Goal: Task Accomplishment & Management: Manage account settings

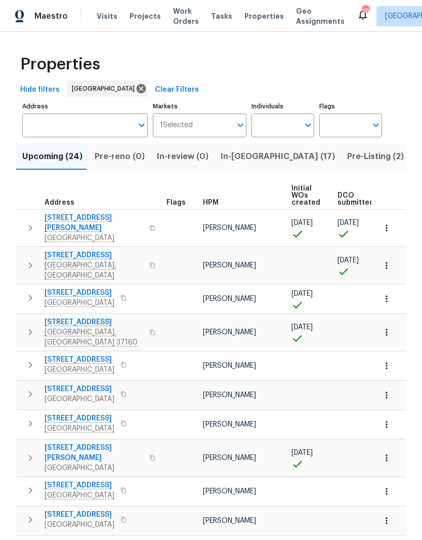
click at [287, 124] on input "Individuals" at bounding box center [276, 125] width 48 height 24
type input "Cynthia upshaw"
click at [272, 156] on input "checkbox" at bounding box center [270, 157] width 21 height 21
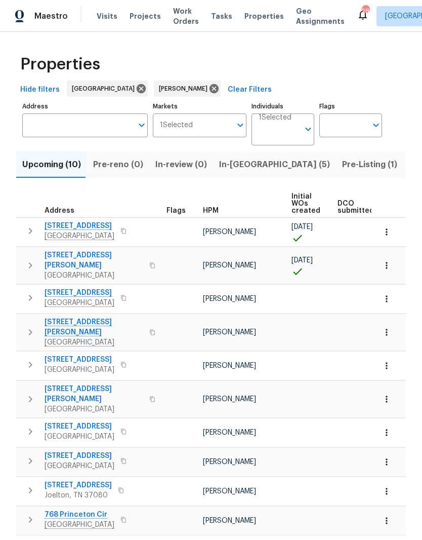
scroll to position [13, 0]
click at [410, 157] on span "Listed (21)" at bounding box center [431, 164] width 42 height 14
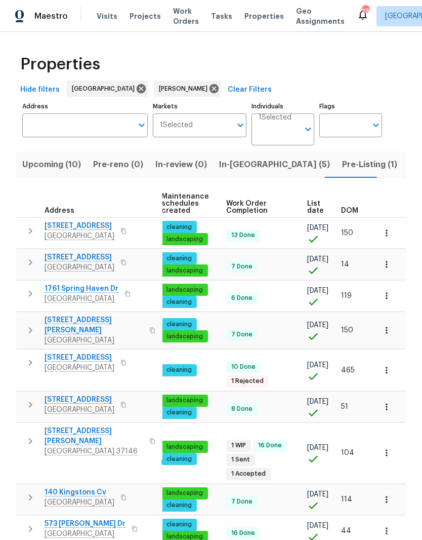
scroll to position [0, 130]
click at [354, 212] on span "DOM" at bounding box center [349, 210] width 17 height 7
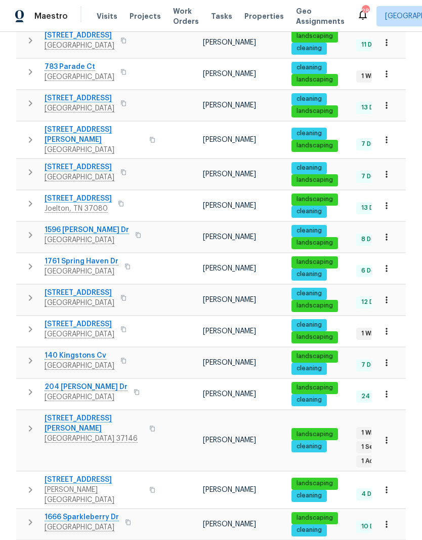
scroll to position [233, 0]
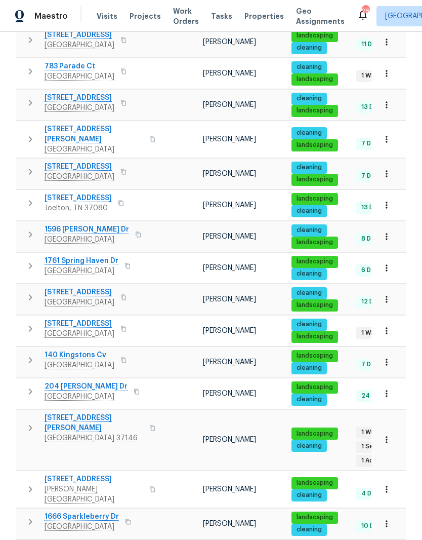
click at [91, 318] on span "2889 Sharpie Dr" at bounding box center [80, 323] width 70 height 10
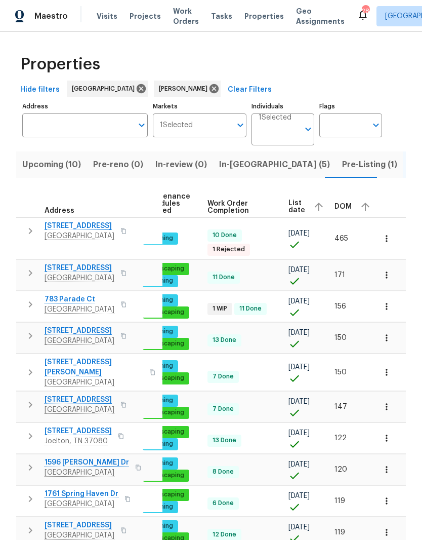
scroll to position [0, 148]
click at [109, 233] on td "[PERSON_NAME]" at bounding box center [95, 239] width 89 height 42
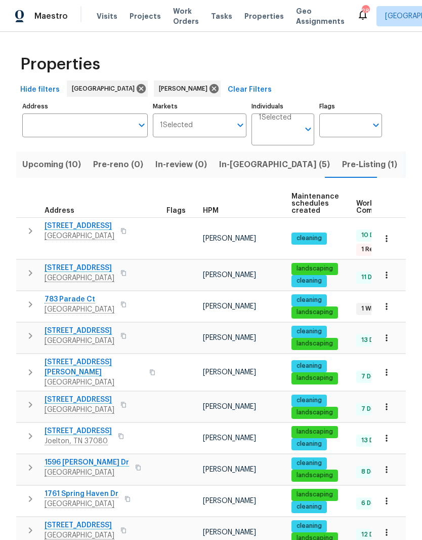
scroll to position [0, 0]
click at [86, 227] on span "109 Azalea Ct" at bounding box center [80, 226] width 70 height 10
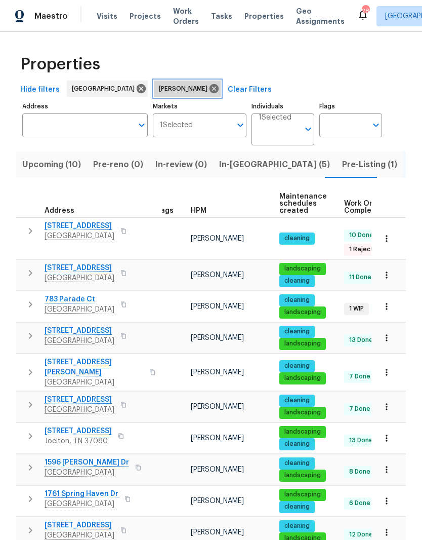
click at [210, 89] on icon at bounding box center [214, 88] width 9 height 9
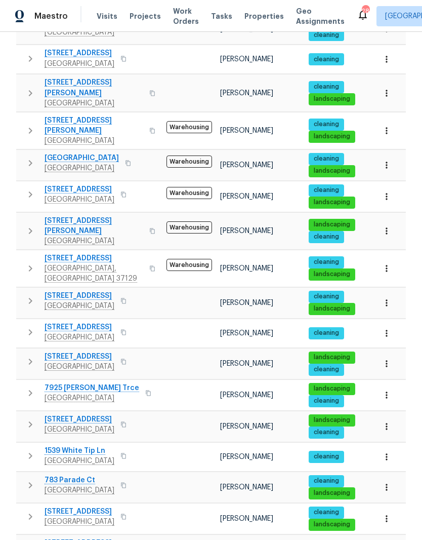
scroll to position [42, 0]
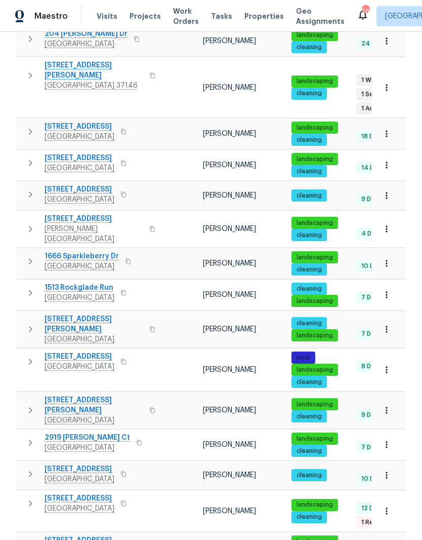
scroll to position [42, 0]
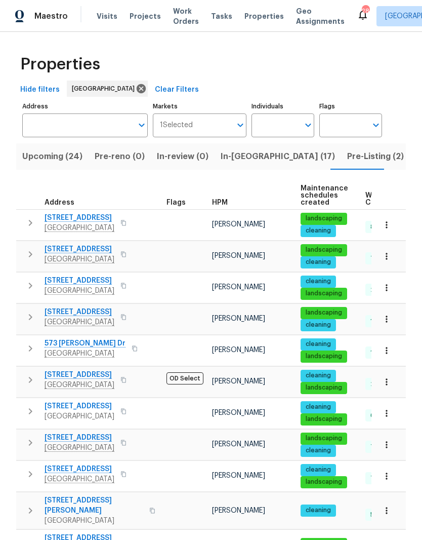
click at [389, 383] on icon "button" at bounding box center [387, 382] width 10 height 10
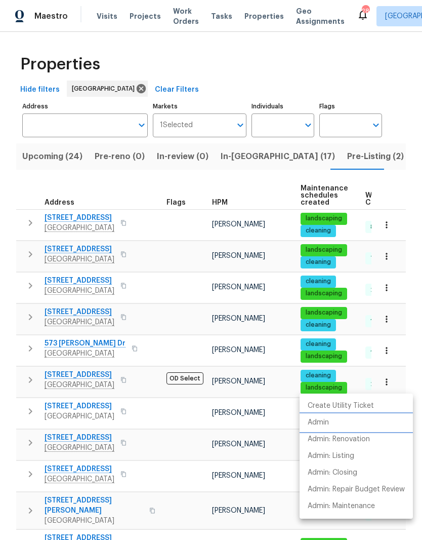
click at [330, 422] on li "Admin" at bounding box center [356, 422] width 113 height 17
click at [148, 385] on div at bounding box center [211, 270] width 422 height 540
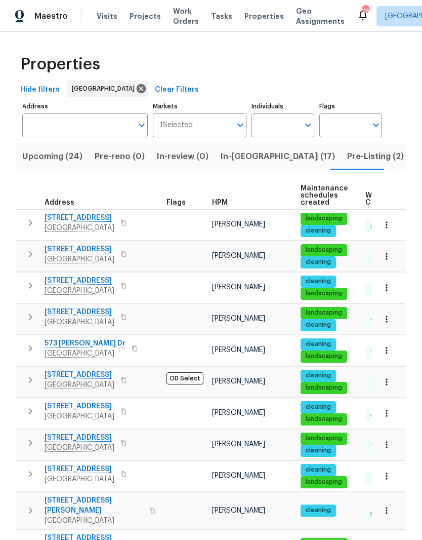
click at [84, 338] on span "573 Donna Dr" at bounding box center [85, 343] width 81 height 10
click at [389, 345] on icon "button" at bounding box center [387, 350] width 10 height 10
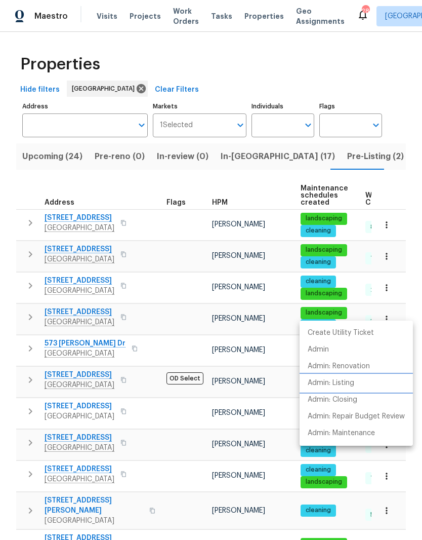
click at [353, 384] on p "Admin: Listing" at bounding box center [331, 383] width 47 height 11
click at [185, 495] on div at bounding box center [211, 270] width 422 height 540
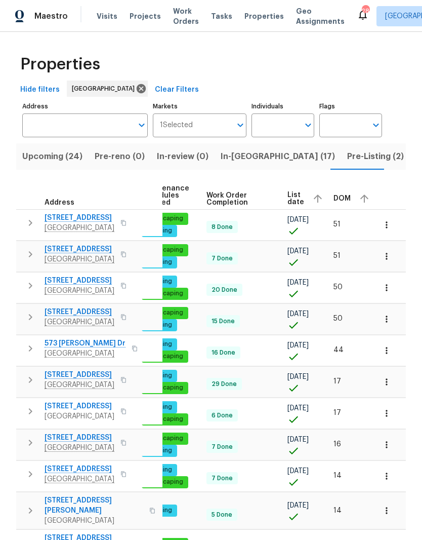
scroll to position [0, 158]
click at [345, 195] on span "DOM" at bounding box center [342, 198] width 17 height 7
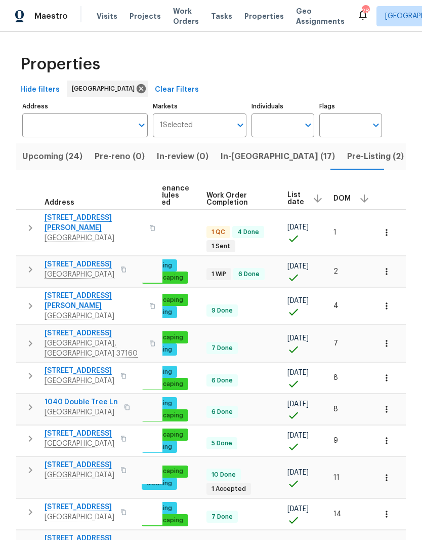
scroll to position [0, 158]
click at [348, 199] on div "DOM" at bounding box center [353, 198] width 38 height 15
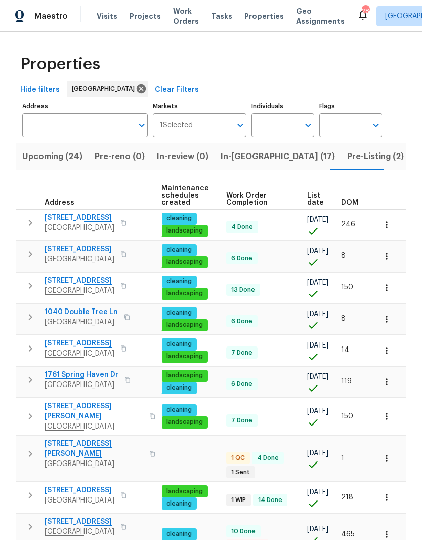
scroll to position [0, 147]
click at [355, 201] on span "DOM" at bounding box center [349, 202] width 17 height 7
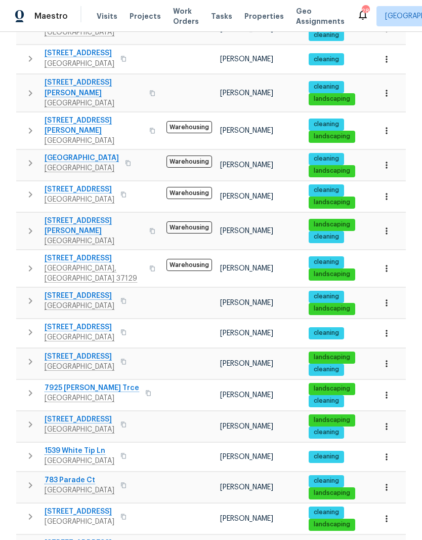
scroll to position [42, 0]
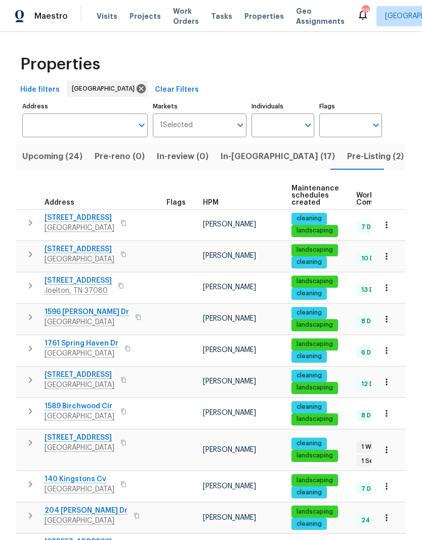
click at [389, 484] on button "button" at bounding box center [387, 486] width 22 height 22
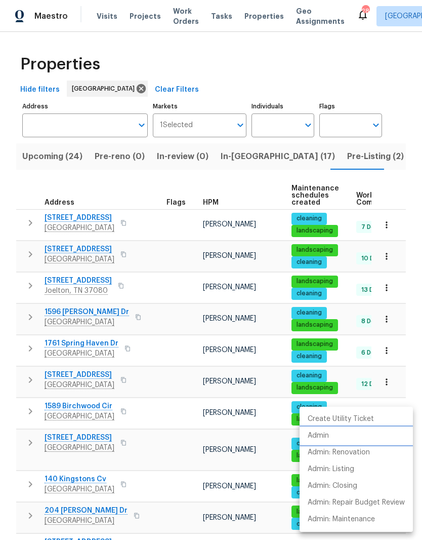
click at [329, 437] on p "Admin" at bounding box center [318, 435] width 21 height 11
click at [177, 416] on div at bounding box center [211, 270] width 422 height 540
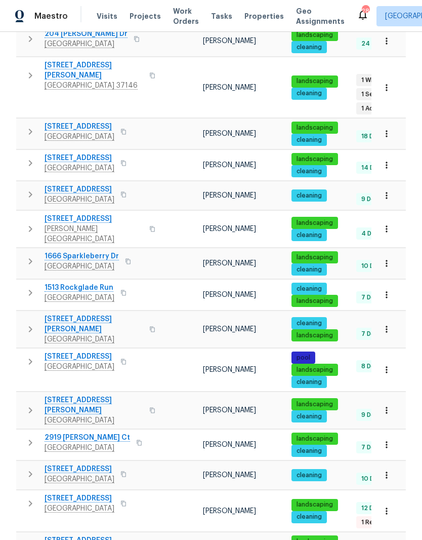
scroll to position [42, 0]
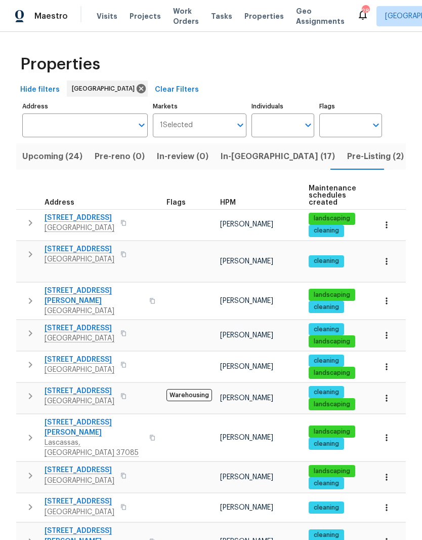
click at [106, 219] on span "824 N Woodstone Ln" at bounding box center [80, 218] width 70 height 10
click at [287, 125] on input "Individuals" at bounding box center [276, 125] width 48 height 24
type input "Cynthia upshaw"
click at [274, 155] on input "checkbox" at bounding box center [270, 157] width 21 height 21
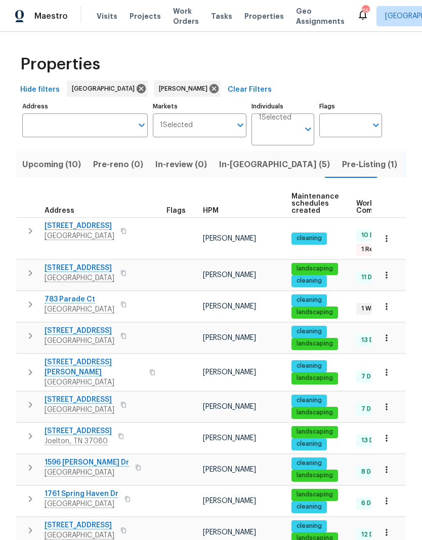
click at [233, 168] on span "In-reno (5)" at bounding box center [274, 164] width 111 height 14
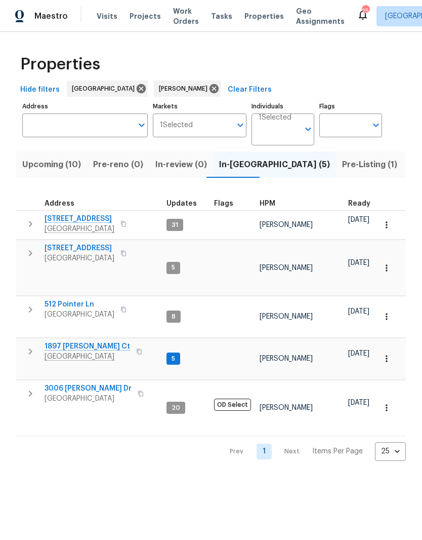
click at [92, 248] on span "2592 Emerald Ct" at bounding box center [80, 248] width 70 height 10
click at [86, 341] on span "1897 [PERSON_NAME] Ct" at bounding box center [88, 346] width 86 height 10
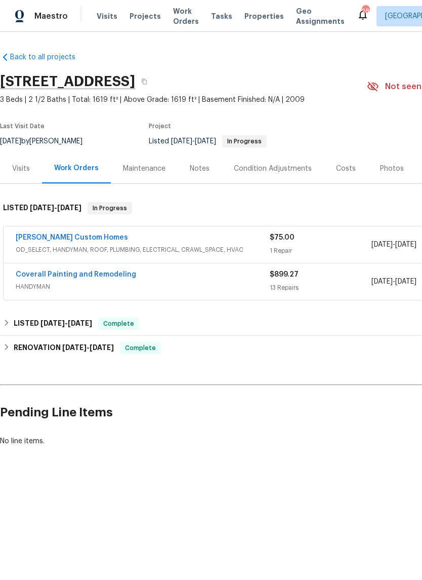
click at [119, 273] on link "Coverall Painting and Remodeling" at bounding box center [76, 274] width 121 height 7
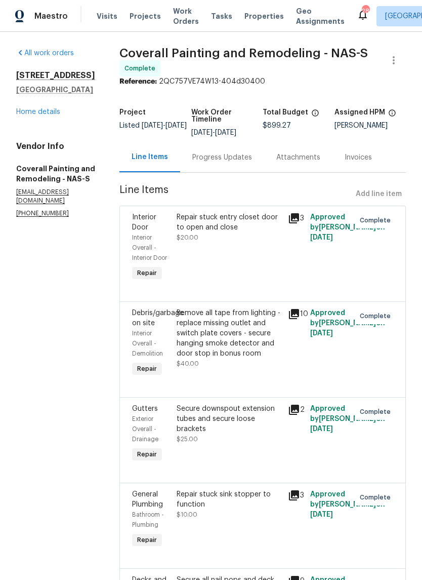
click at [46, 111] on link "Home details" at bounding box center [38, 111] width 44 height 7
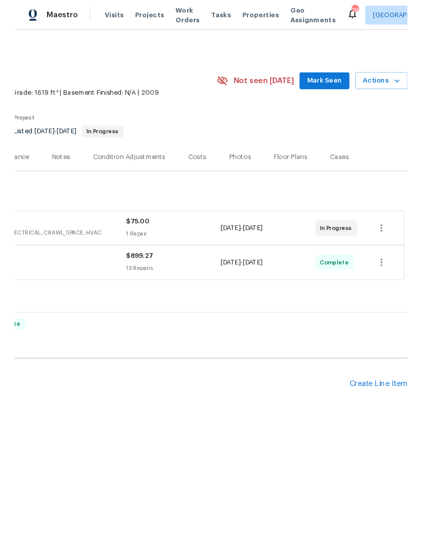
scroll to position [0, 150]
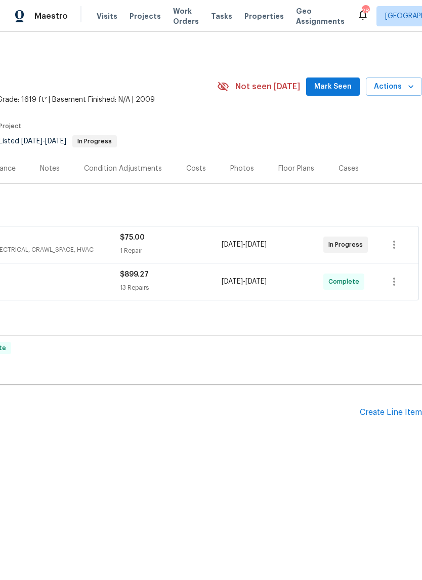
click at [389, 408] on div "Create Line Item" at bounding box center [391, 413] width 62 height 10
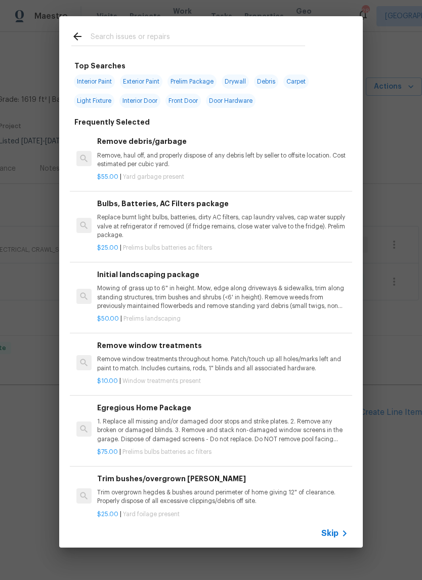
click at [177, 34] on input "text" at bounding box center [198, 37] width 215 height 15
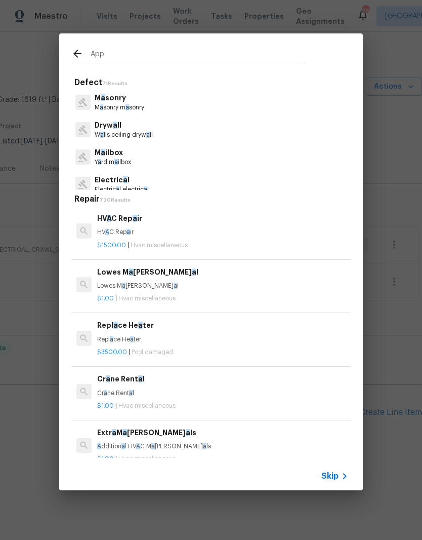
type input "Appl"
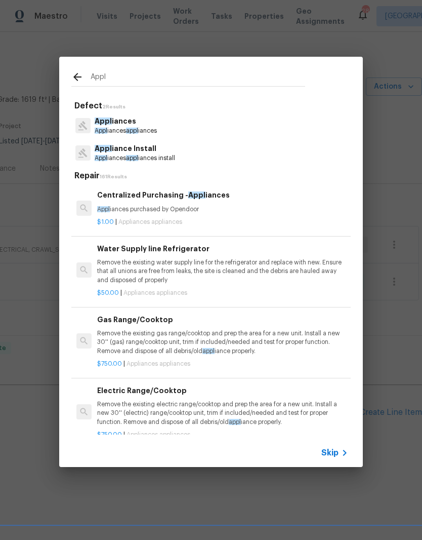
click at [143, 126] on p "Appl iances" at bounding box center [126, 121] width 62 height 11
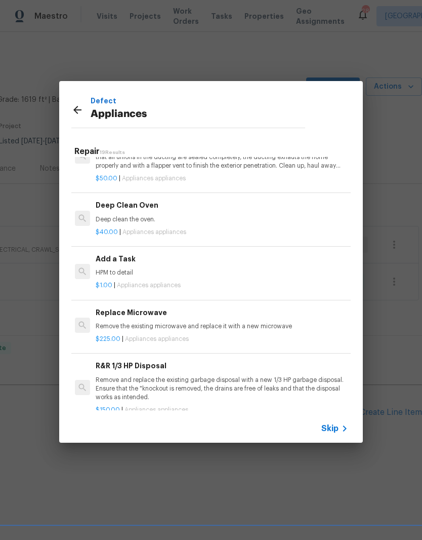
scroll to position [516, 2]
click at [126, 262] on div "Add a Task HPM to detail" at bounding box center [221, 264] width 251 height 24
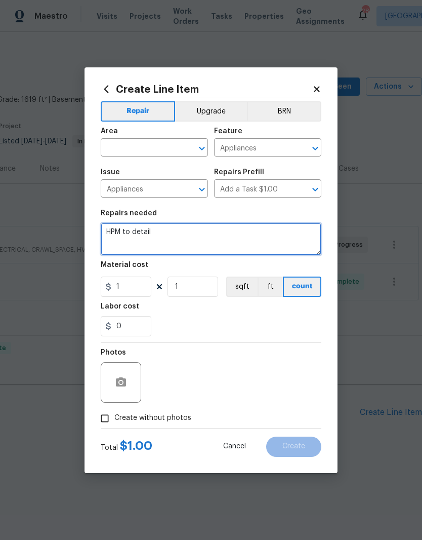
click at [166, 229] on textarea "HPM to detail" at bounding box center [211, 239] width 221 height 32
type textarea "H"
type textarea "Cost adjustment to replace the microwave"
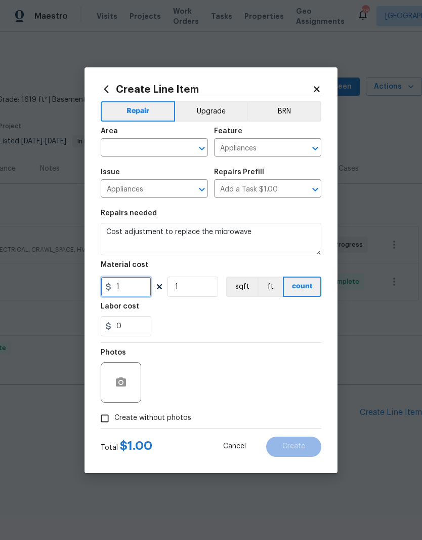
click at [137, 287] on input "1" at bounding box center [126, 286] width 51 height 20
click at [184, 144] on icon "Clear" at bounding box center [189, 148] width 10 height 10
type input "125"
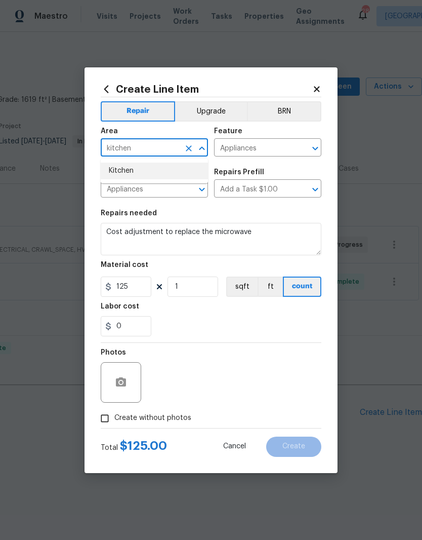
click at [140, 166] on li "Kitchen" at bounding box center [154, 171] width 107 height 17
type input "Kitchen"
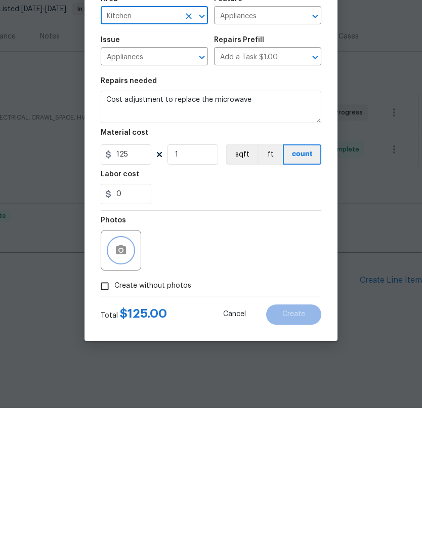
click at [129, 370] on button "button" at bounding box center [121, 382] width 24 height 24
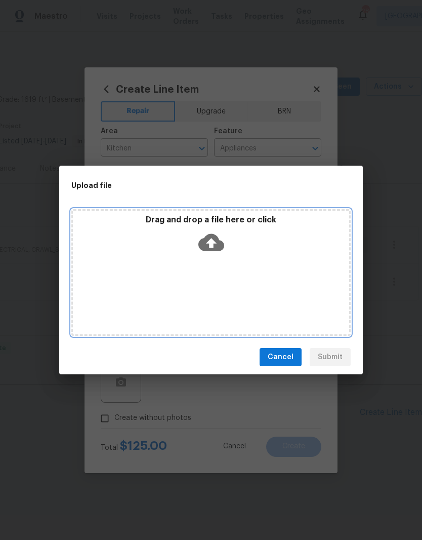
click at [253, 255] on div "Drag and drop a file here or click" at bounding box center [211, 237] width 276 height 44
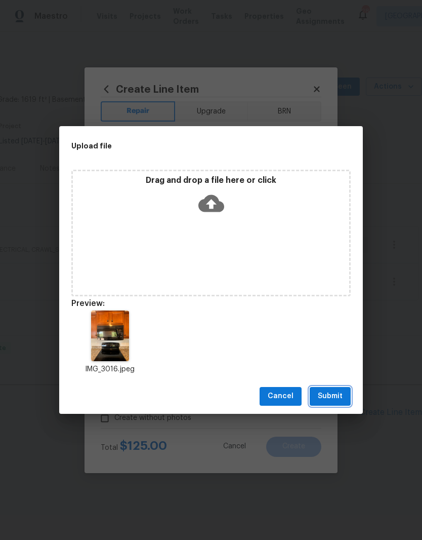
click at [342, 392] on span "Submit" at bounding box center [330, 396] width 25 height 13
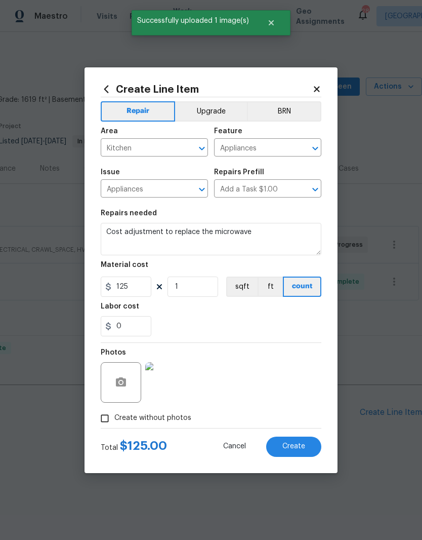
click at [306, 443] on button "Create" at bounding box center [293, 446] width 55 height 20
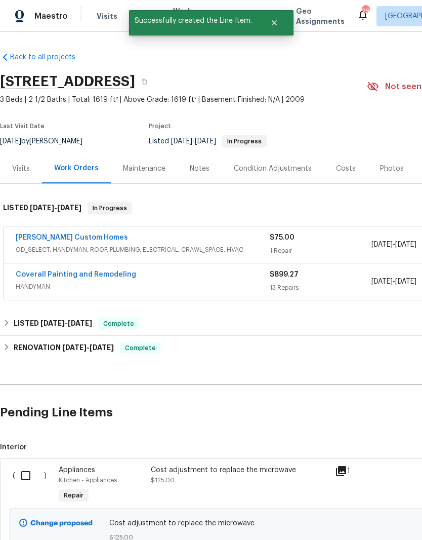
scroll to position [0, 0]
click at [29, 474] on input "checkbox" at bounding box center [29, 475] width 29 height 21
checkbox input "true"
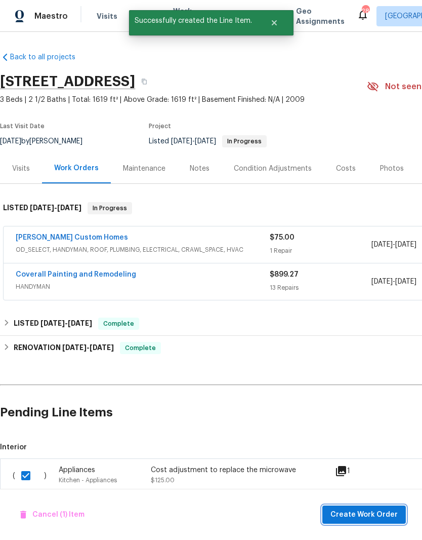
click at [362, 512] on span "Create Work Order" at bounding box center [364, 514] width 67 height 13
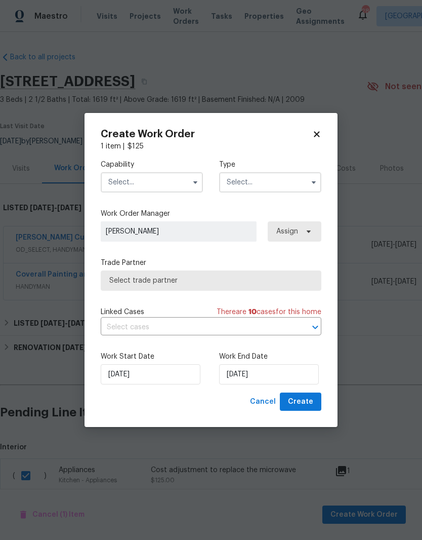
click at [185, 181] on input "text" at bounding box center [152, 182] width 102 height 20
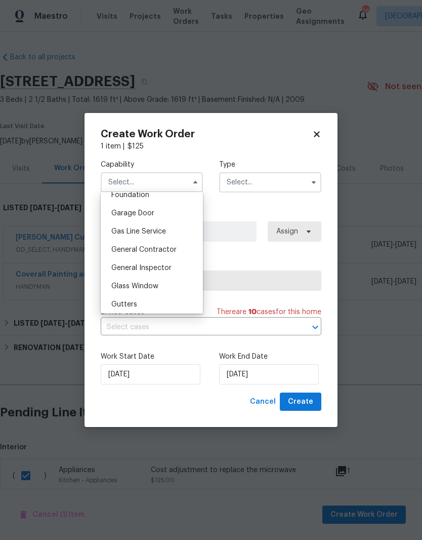
scroll to position [460, 0]
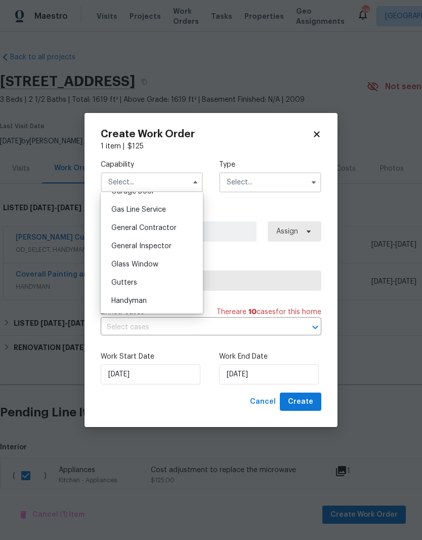
click at [143, 303] on span "Handyman" at bounding box center [128, 300] width 35 height 7
type input "Handyman"
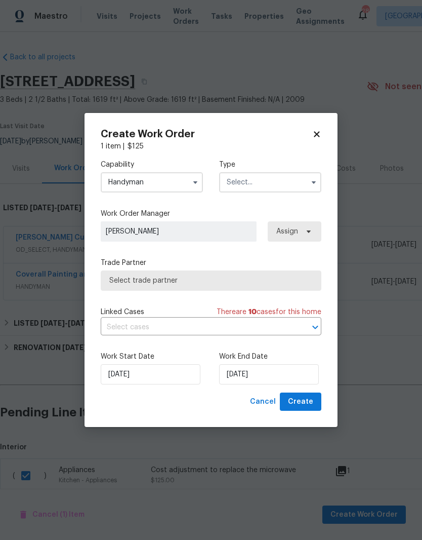
click at [299, 179] on input "text" at bounding box center [270, 182] width 102 height 20
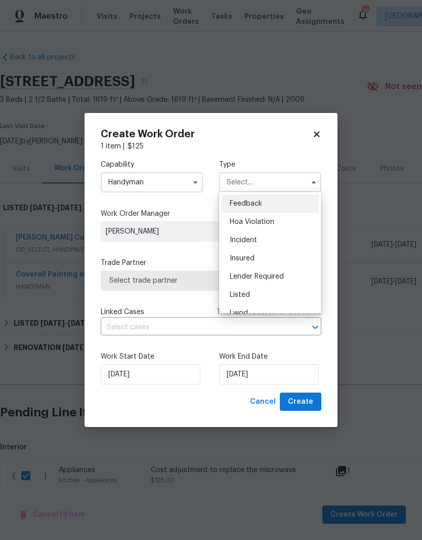
click at [245, 294] on span "Listed" at bounding box center [240, 294] width 20 height 7
type input "Listed"
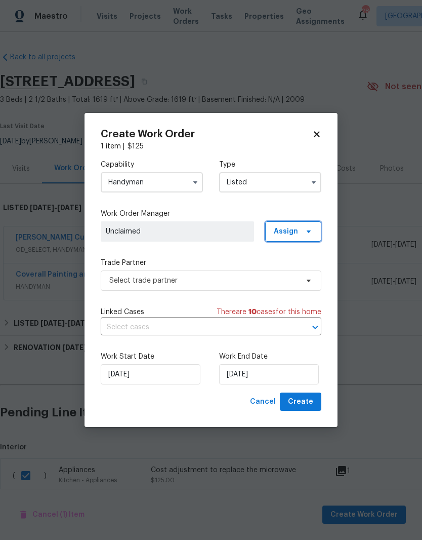
click at [309, 231] on icon at bounding box center [309, 231] width 4 height 3
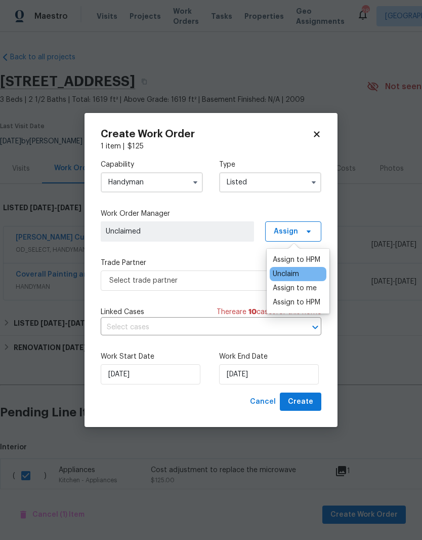
click at [297, 287] on div "Assign to me" at bounding box center [295, 288] width 44 height 10
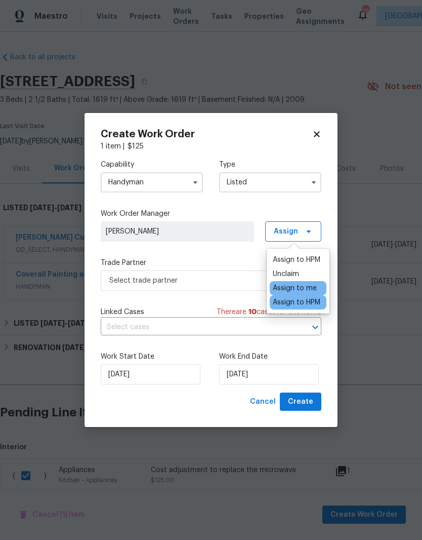
click at [234, 228] on span "[PERSON_NAME]" at bounding box center [177, 231] width 143 height 10
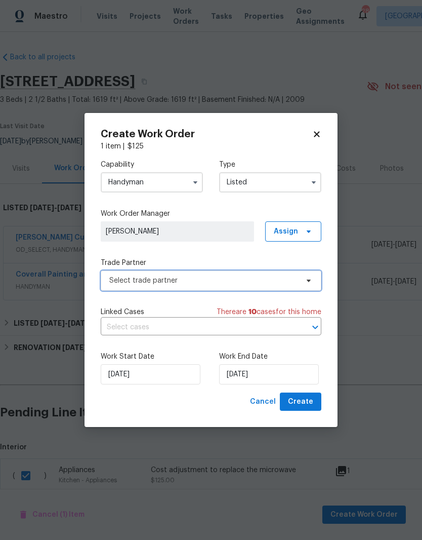
click at [299, 277] on span "Select trade partner" at bounding box center [211, 280] width 221 height 20
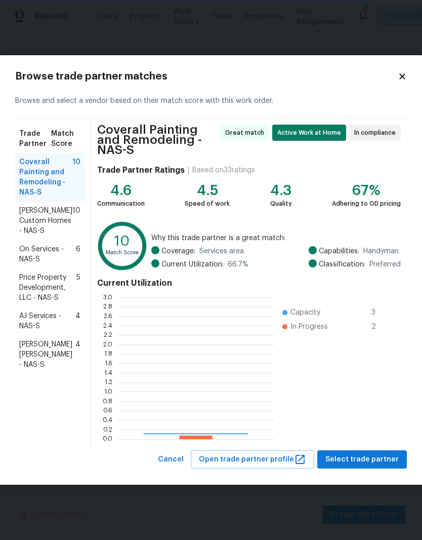
scroll to position [142, 157]
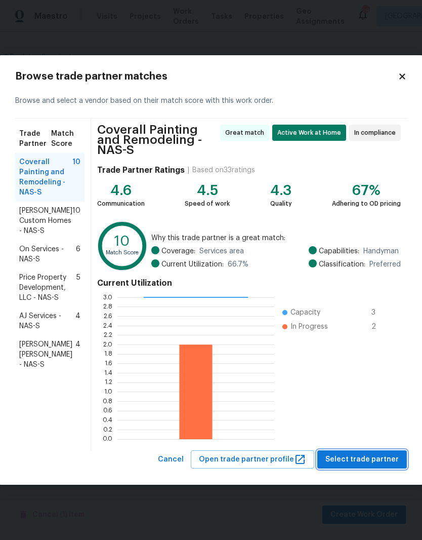
click at [351, 453] on span "Select trade partner" at bounding box center [362, 459] width 73 height 13
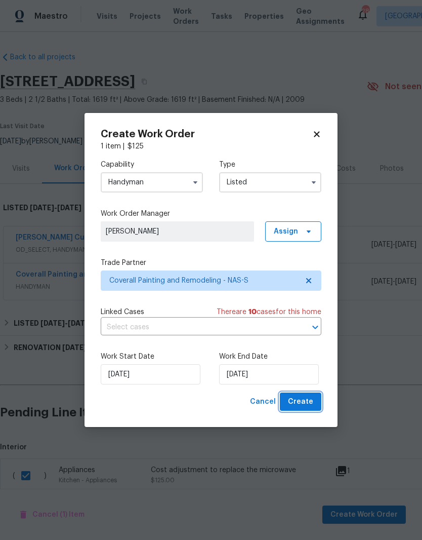
click at [307, 400] on span "Create" at bounding box center [300, 401] width 25 height 13
checkbox input "false"
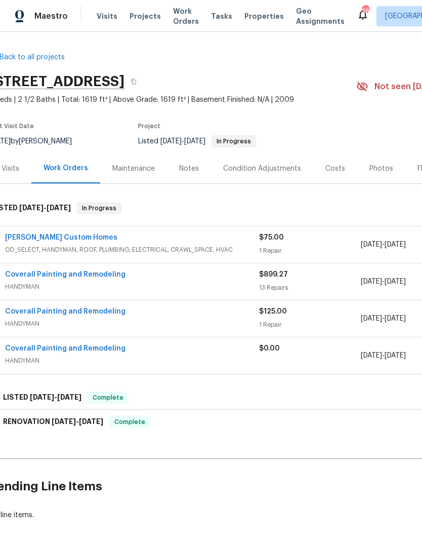
scroll to position [0, 9]
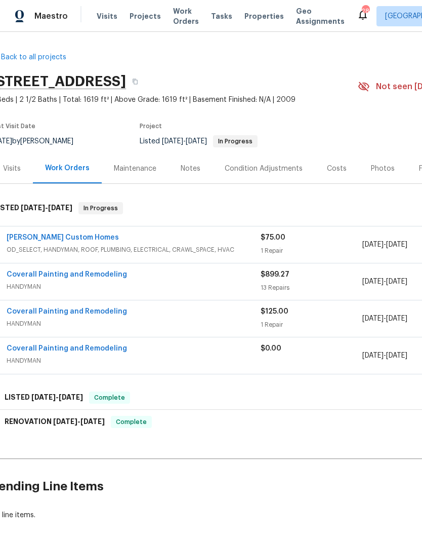
click at [40, 323] on span "HANDYMAN" at bounding box center [134, 323] width 254 height 10
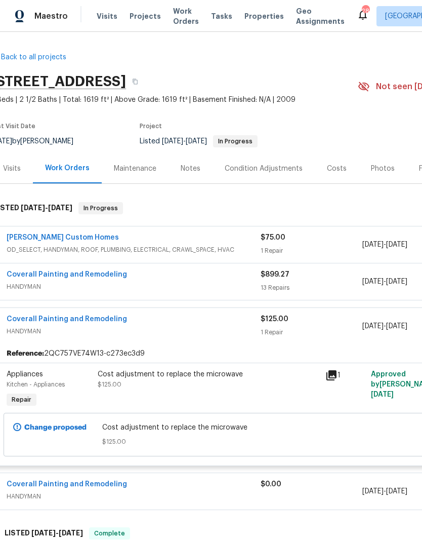
click at [39, 316] on link "Coverall Painting and Remodeling" at bounding box center [67, 318] width 121 height 7
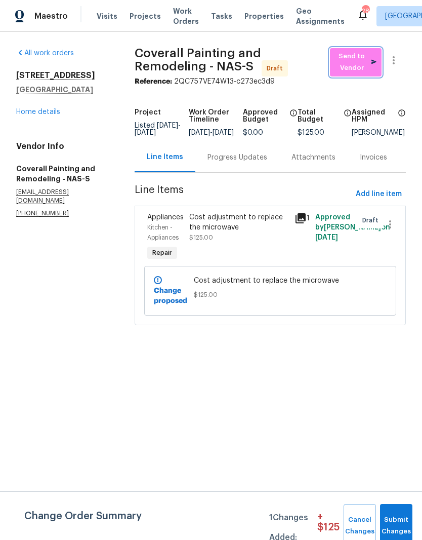
click at [365, 62] on span "Send to Vendor" at bounding box center [356, 62] width 42 height 23
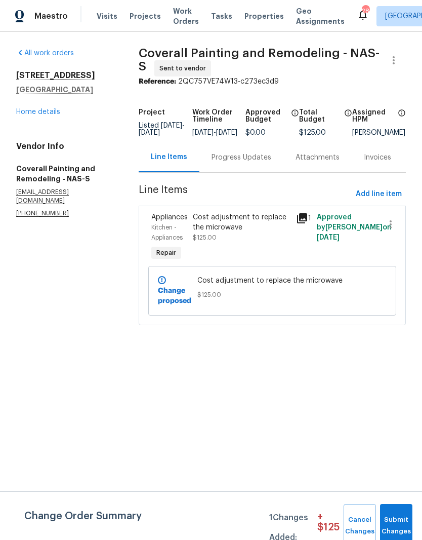
click at [44, 110] on link "Home details" at bounding box center [38, 111] width 44 height 7
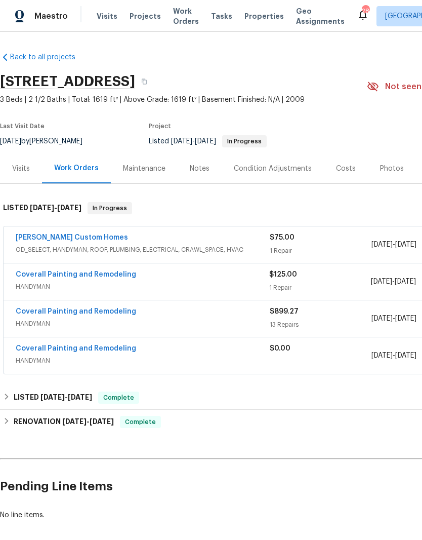
click at [92, 345] on link "Coverall Painting and Remodeling" at bounding box center [76, 348] width 121 height 7
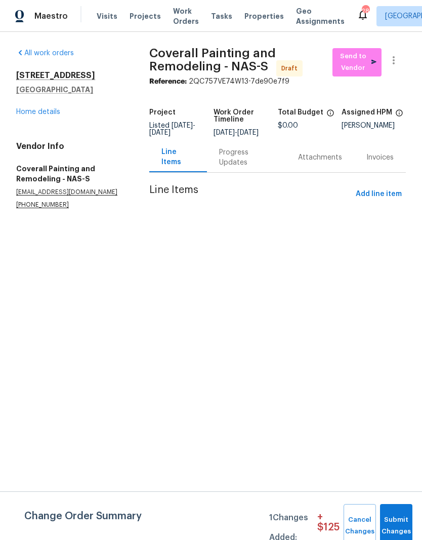
click at [48, 112] on link "Home details" at bounding box center [38, 111] width 44 height 7
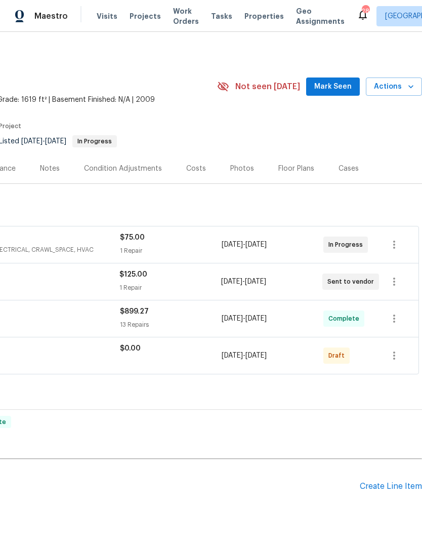
scroll to position [0, 150]
click at [397, 355] on icon "button" at bounding box center [394, 355] width 12 height 12
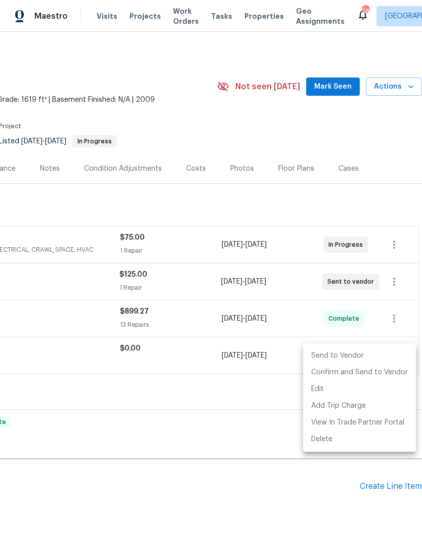
click at [97, 354] on div at bounding box center [211, 270] width 422 height 540
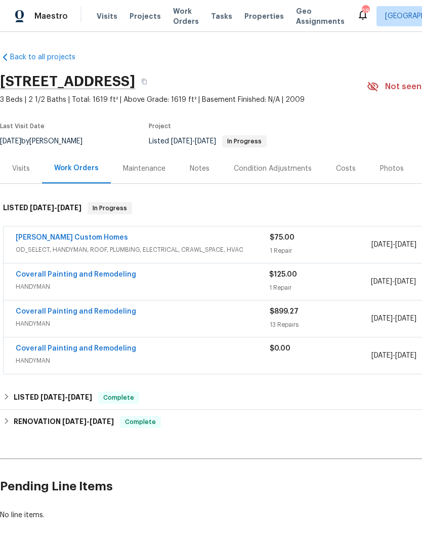
scroll to position [0, 0]
click at [113, 348] on link "Coverall Painting and Remodeling" at bounding box center [76, 348] width 121 height 7
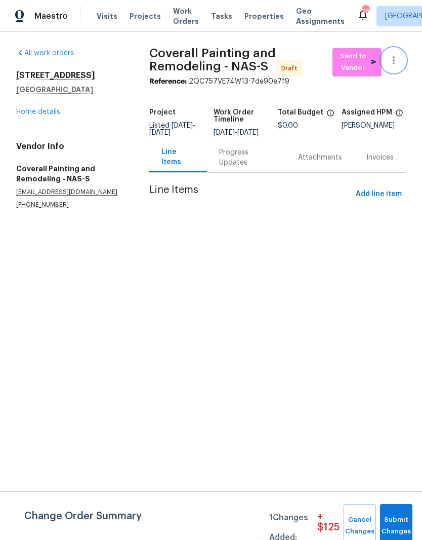
click at [395, 57] on icon "button" at bounding box center [394, 60] width 12 height 12
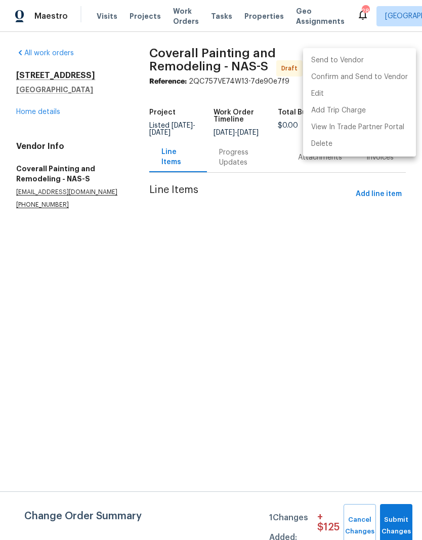
click at [292, 224] on div at bounding box center [211, 270] width 422 height 540
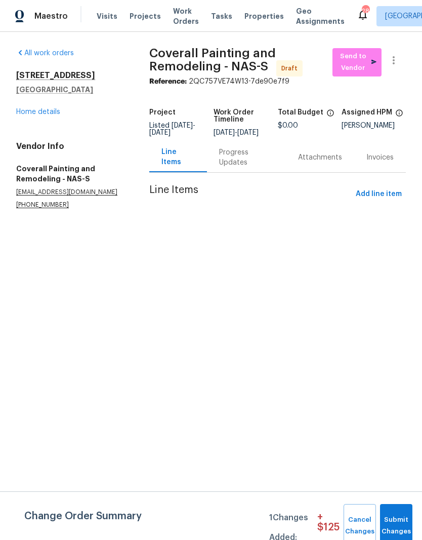
click at [50, 104] on div "2889 Sharpie Dr Clarksville, TN 37040 Home details" at bounding box center [70, 93] width 109 height 47
click at [43, 114] on link "Home details" at bounding box center [38, 111] width 44 height 7
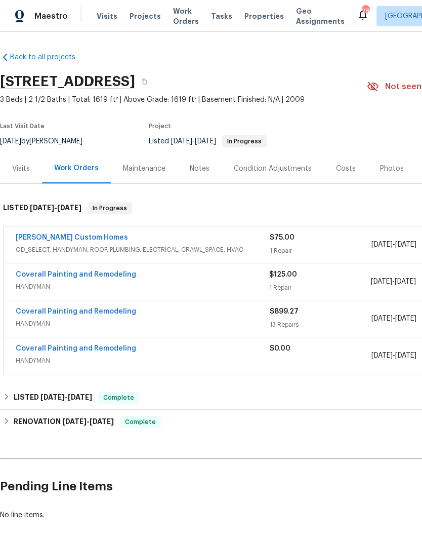
click at [29, 308] on link "Coverall Painting and Remodeling" at bounding box center [76, 311] width 121 height 7
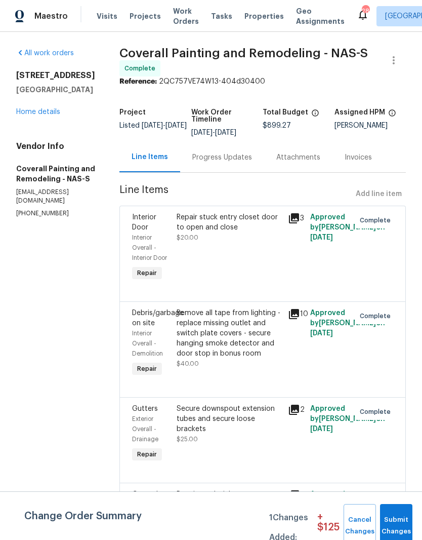
click at [398, 521] on span "Submit Changes" at bounding box center [396, 525] width 22 height 23
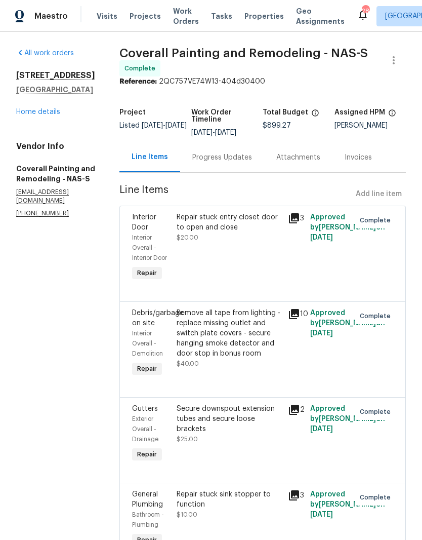
click at [51, 111] on link "Home details" at bounding box center [38, 111] width 44 height 7
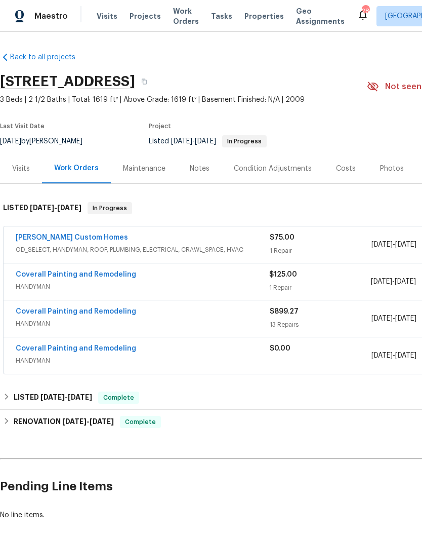
click at [90, 235] on link "Rappa Custom Homes" at bounding box center [72, 237] width 112 height 7
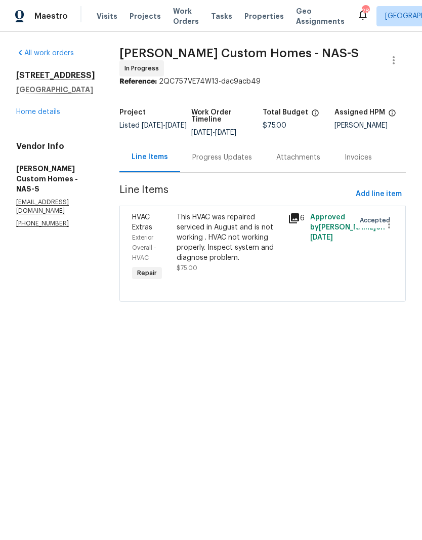
click at [252, 163] on div "Progress Updates" at bounding box center [222, 157] width 60 height 10
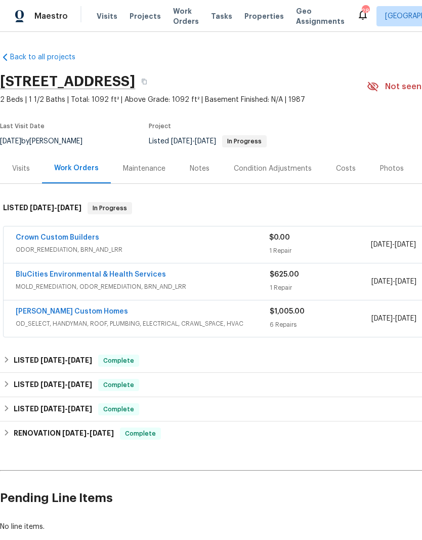
click at [109, 14] on span "Visits" at bounding box center [107, 16] width 21 height 10
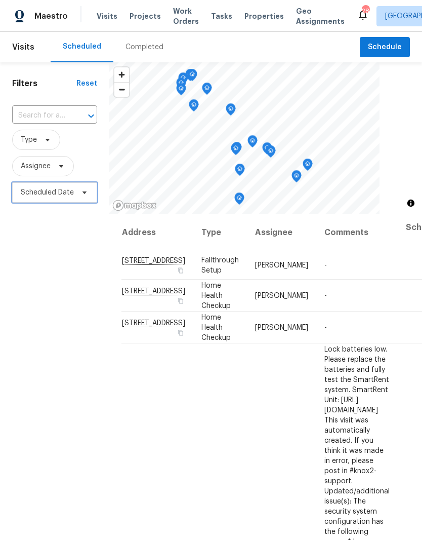
click at [76, 194] on span "Scheduled Date" at bounding box center [54, 192] width 85 height 20
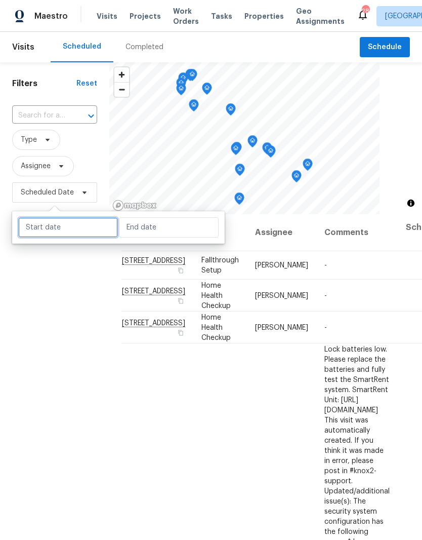
click at [92, 224] on input "text" at bounding box center [68, 227] width 100 height 20
select select "8"
select select "2025"
select select "9"
select select "2025"
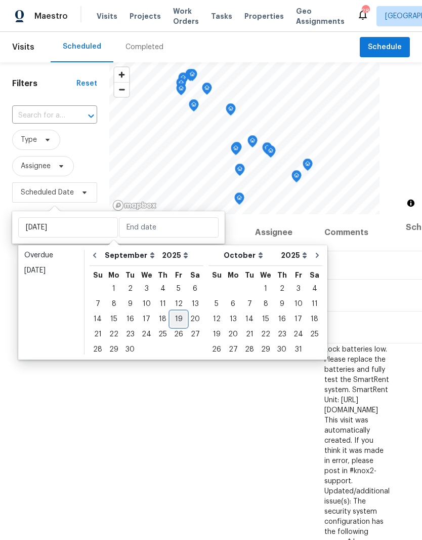
click at [178, 321] on div "19" at bounding box center [179, 319] width 16 height 14
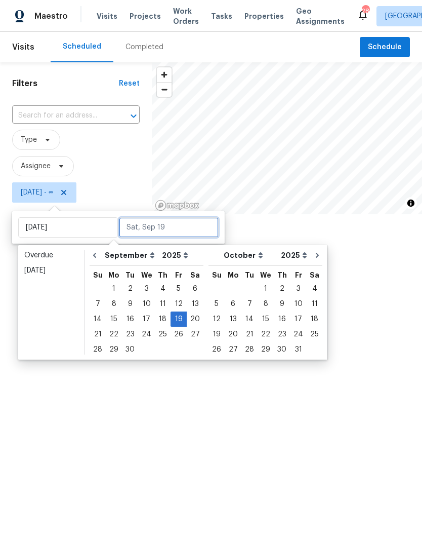
type input "Fri, Sep 19"
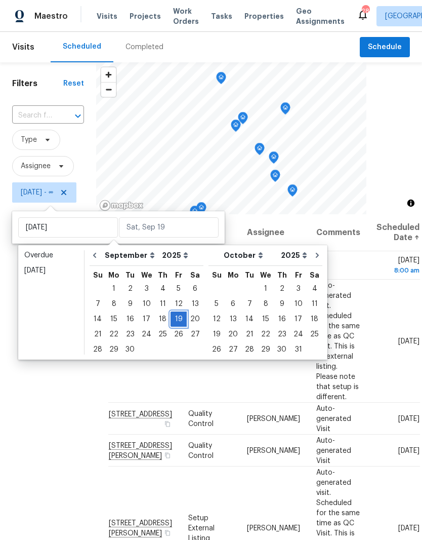
click at [178, 318] on div "19" at bounding box center [179, 319] width 16 height 14
type input "Fri, Sep 19"
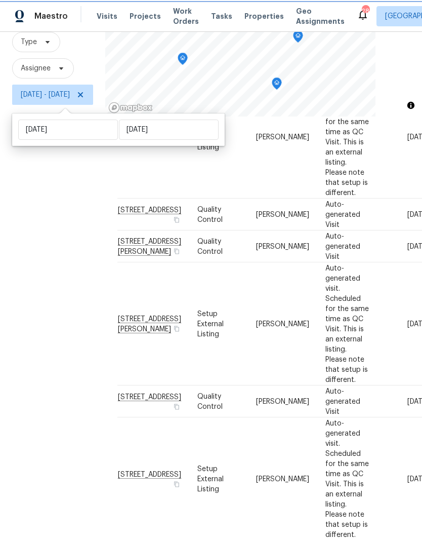
scroll to position [107, 0]
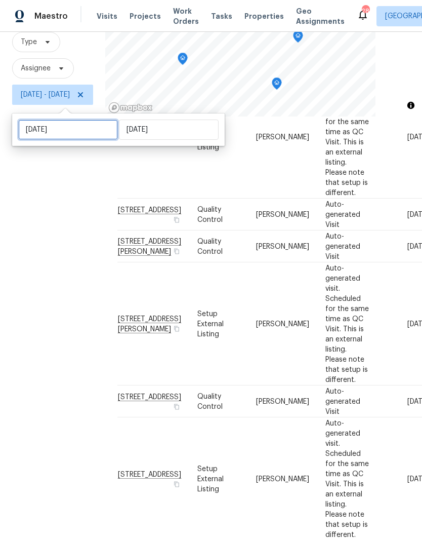
click at [86, 120] on input "Fri, Sep 19" at bounding box center [68, 130] width 100 height 20
select select "8"
select select "2025"
select select "9"
select select "2025"
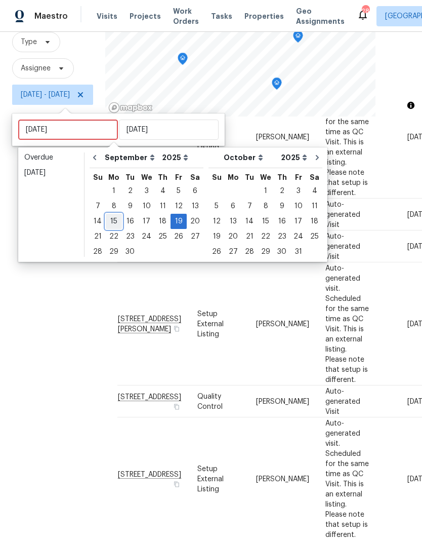
click at [116, 214] on div "15" at bounding box center [114, 221] width 16 height 14
type input "[DATE]"
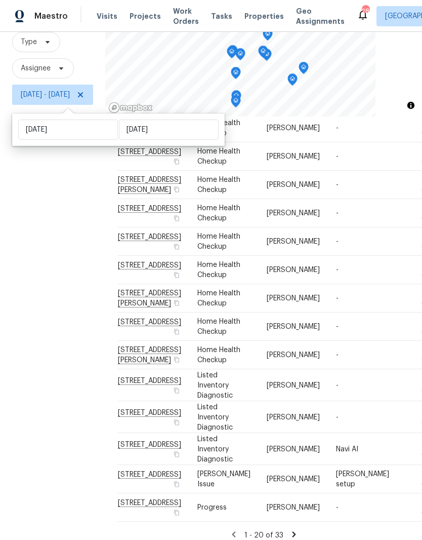
scroll to position [42, 0]
click at [299, 530] on icon at bounding box center [294, 534] width 9 height 9
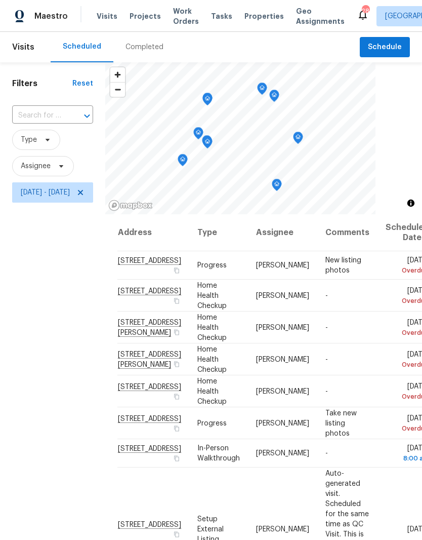
scroll to position [0, 0]
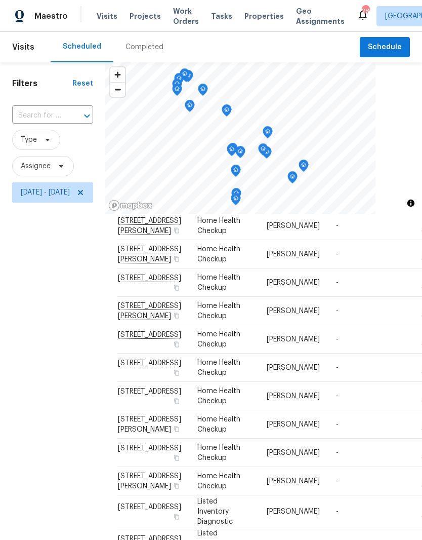
scroll to position [223, 0]
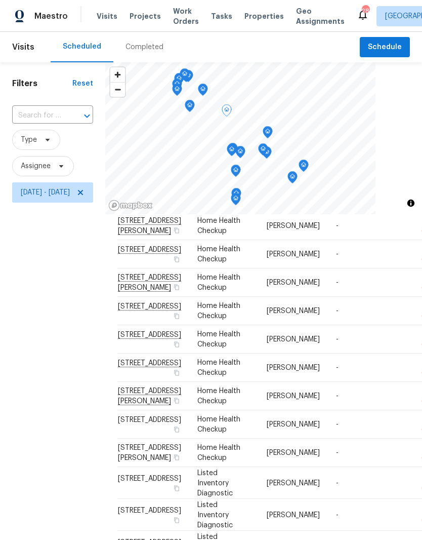
click at [0, 0] on div at bounding box center [0, 0] width 0 height 0
click at [0, 0] on icon at bounding box center [0, 0] width 0 height 0
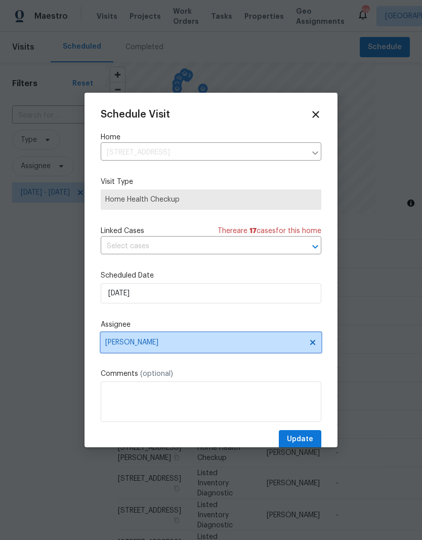
click at [311, 344] on icon at bounding box center [312, 342] width 5 height 5
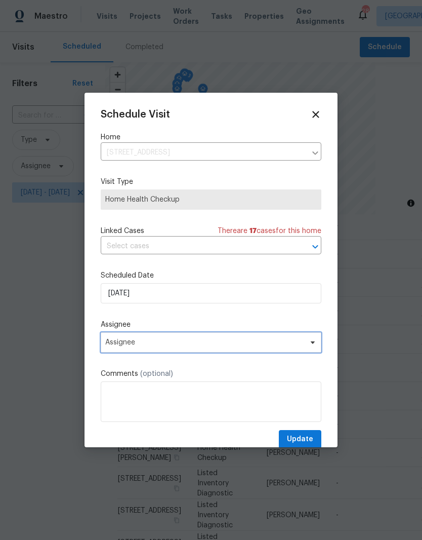
click at [288, 342] on span "Assignee" at bounding box center [204, 342] width 198 height 8
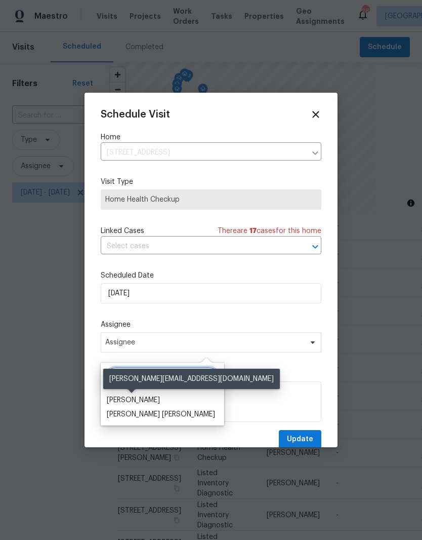
type input "Car"
click at [154, 399] on div "[PERSON_NAME]" at bounding box center [133, 400] width 53 height 10
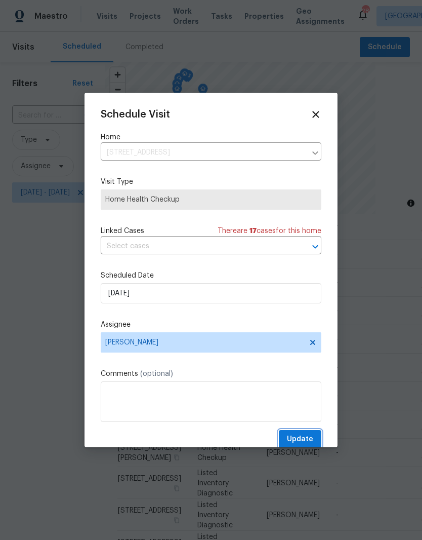
click at [309, 436] on span "Update" at bounding box center [300, 439] width 26 height 13
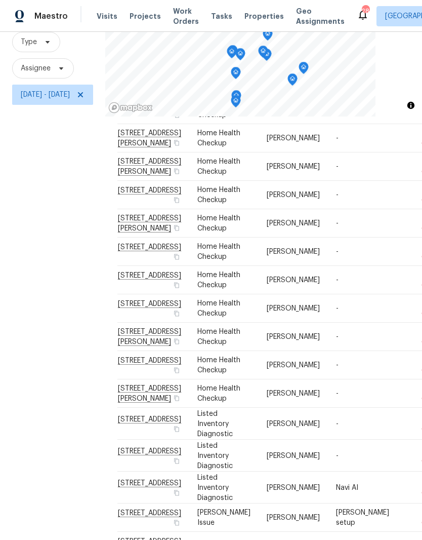
scroll to position [171, 0]
click at [0, 0] on icon at bounding box center [0, 0] width 0 height 0
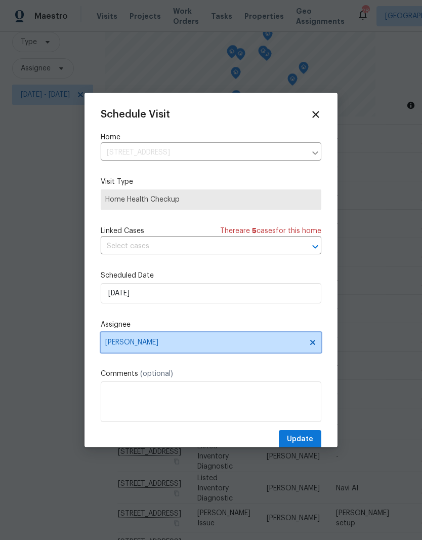
click at [314, 344] on icon at bounding box center [312, 342] width 5 height 5
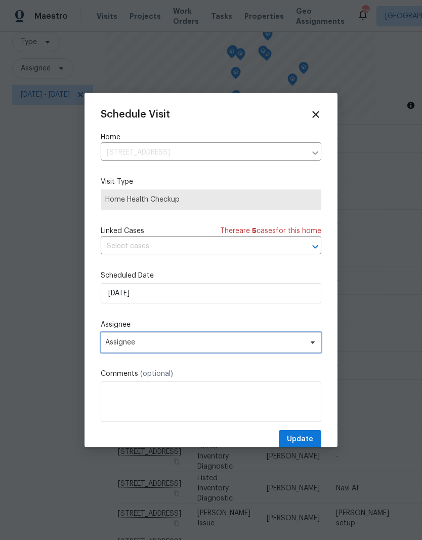
click at [315, 346] on icon at bounding box center [313, 342] width 8 height 8
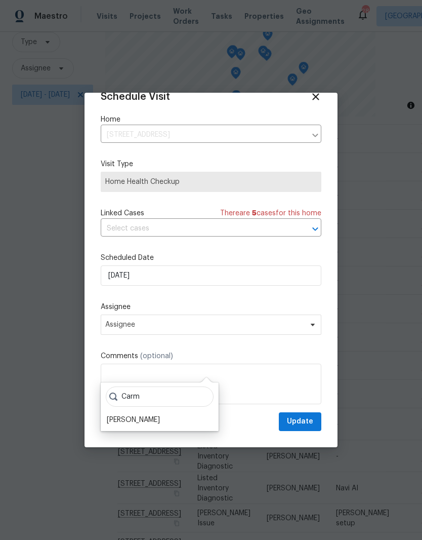
scroll to position [20, 0]
type input "Carm"
click at [155, 417] on div "[PERSON_NAME]" at bounding box center [133, 422] width 53 height 10
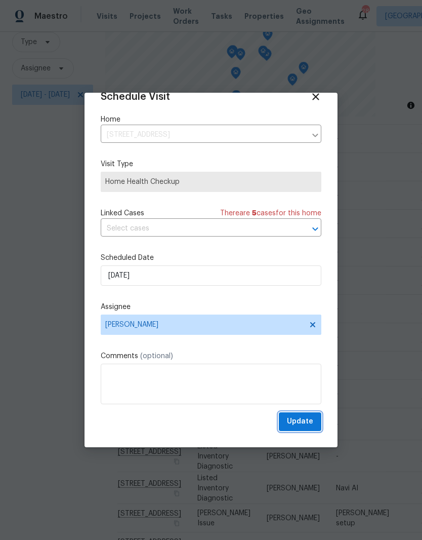
click at [309, 424] on span "Update" at bounding box center [300, 421] width 26 height 13
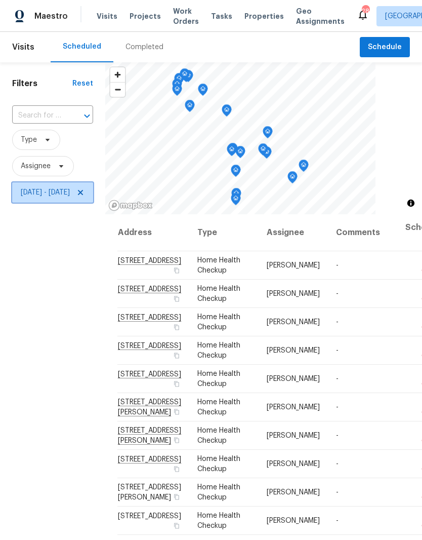
click at [85, 190] on icon at bounding box center [80, 192] width 8 height 8
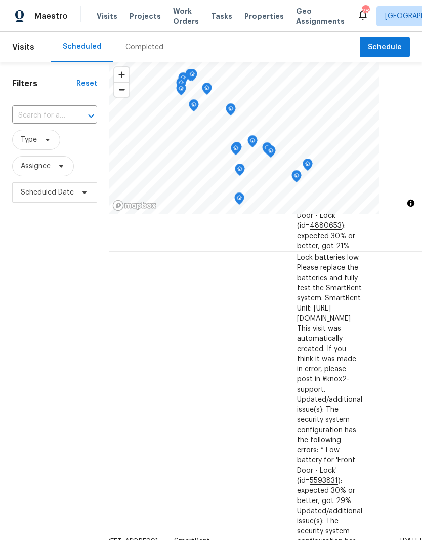
scroll to position [793, 72]
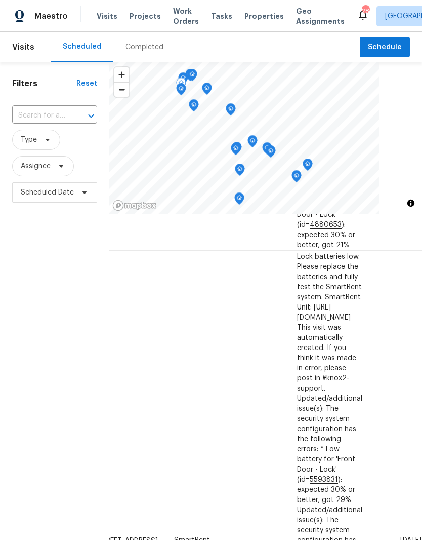
click at [0, 0] on icon at bounding box center [0, 0] width 0 height 0
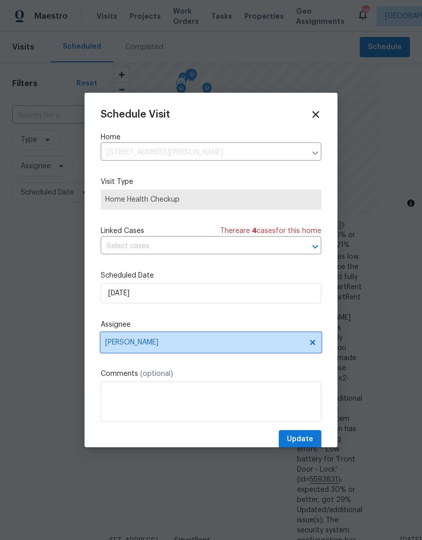
click at [315, 344] on icon at bounding box center [313, 342] width 8 height 8
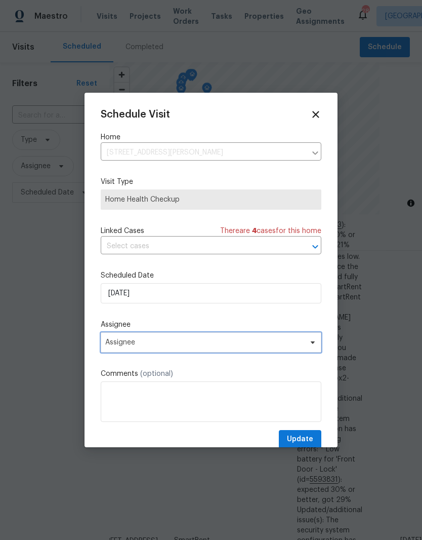
click at [299, 341] on span "Assignee" at bounding box center [204, 342] width 198 height 8
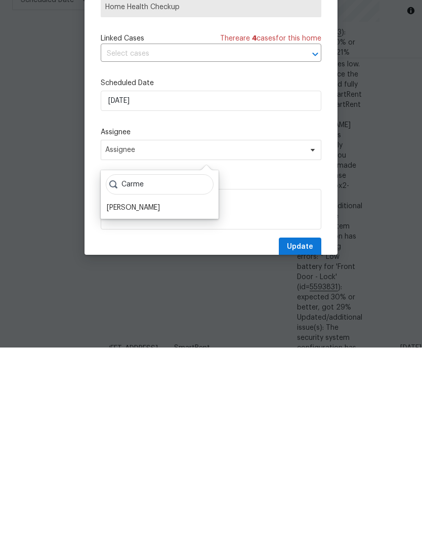
type input "Carme"
click at [156, 395] on div "[PERSON_NAME]" at bounding box center [133, 400] width 53 height 10
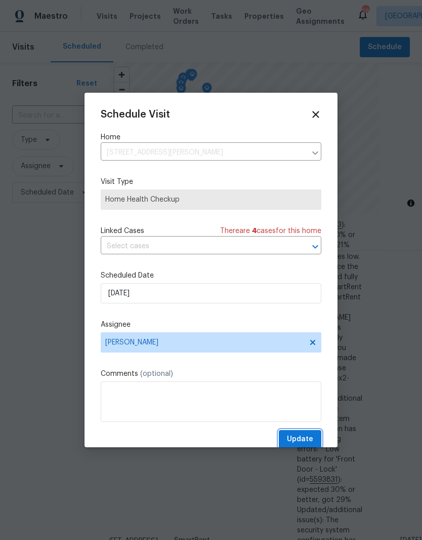
click at [311, 435] on span "Update" at bounding box center [300, 439] width 26 height 13
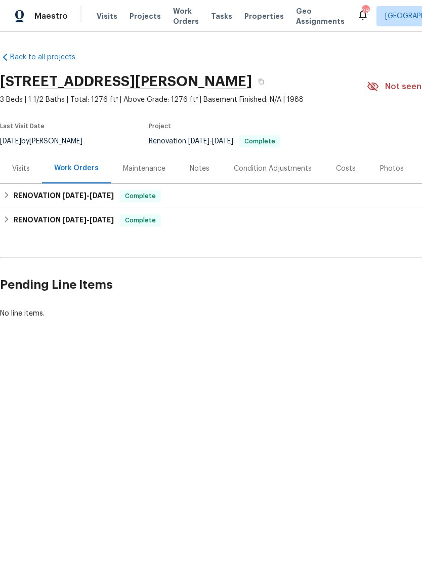
click at [393, 170] on div "Photos" at bounding box center [392, 169] width 24 height 10
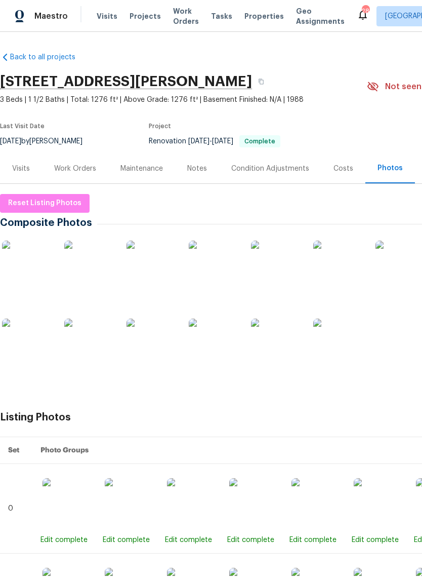
click at [42, 273] on img at bounding box center [27, 266] width 51 height 51
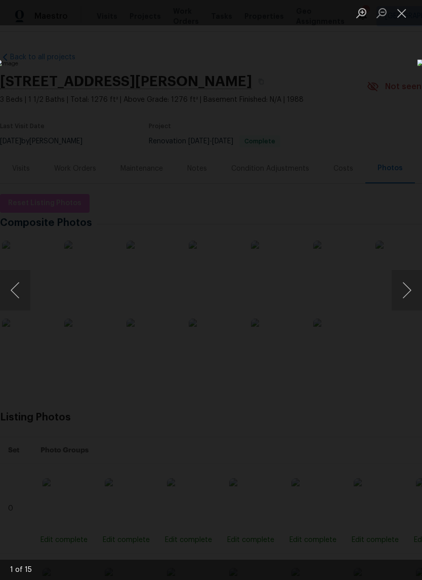
click at [409, 15] on button "Close lightbox" at bounding box center [402, 13] width 20 height 18
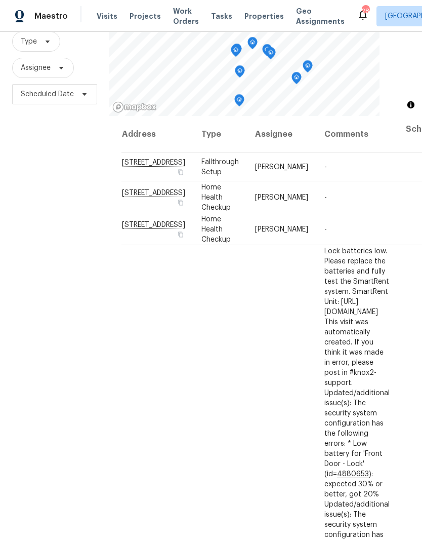
scroll to position [98, 0]
click at [88, 96] on icon at bounding box center [85, 95] width 8 height 8
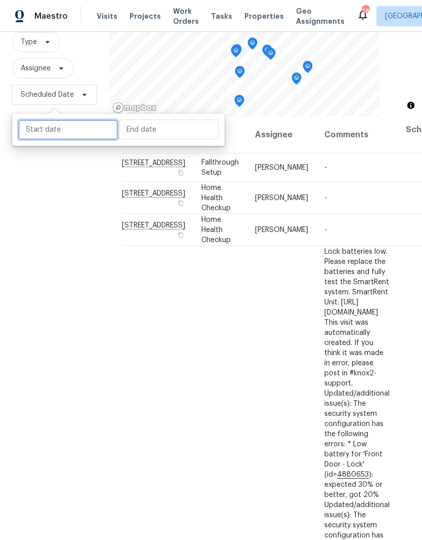
click at [87, 132] on input "text" at bounding box center [68, 130] width 100 height 20
select select "8"
select select "2025"
select select "9"
select select "2025"
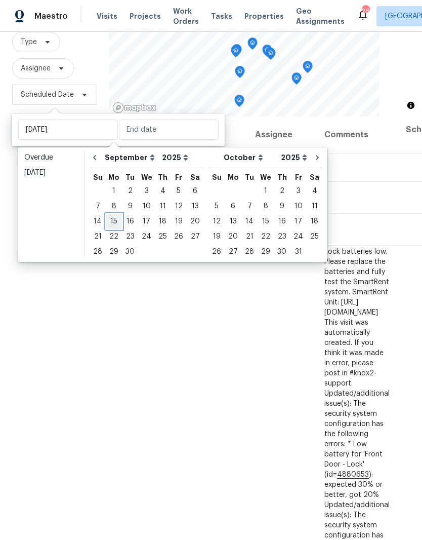
click at [119, 224] on div "15" at bounding box center [114, 221] width 16 height 14
type input "Mon, Sep 15"
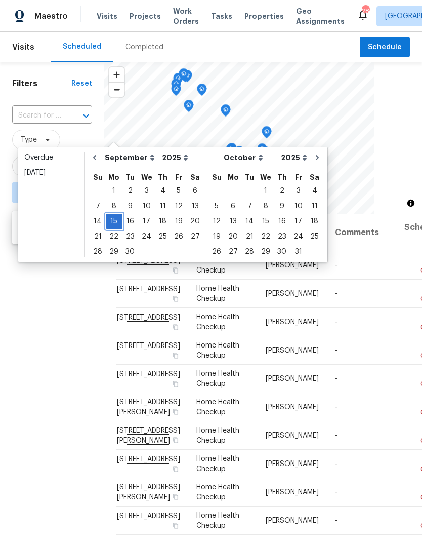
click at [115, 220] on div "15" at bounding box center [114, 221] width 16 height 14
type input "[DATE]"
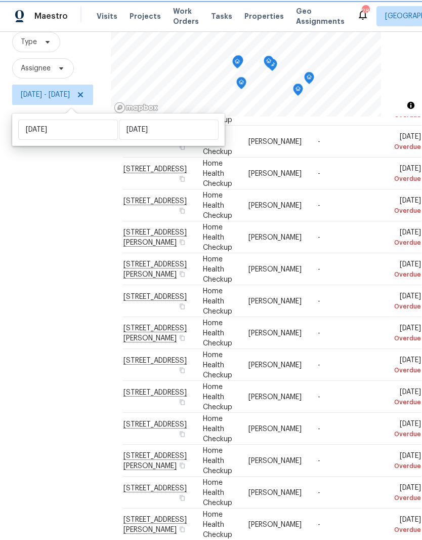
scroll to position [42, 0]
click at [338, 520] on td "-" at bounding box center [340, 524] width 60 height 32
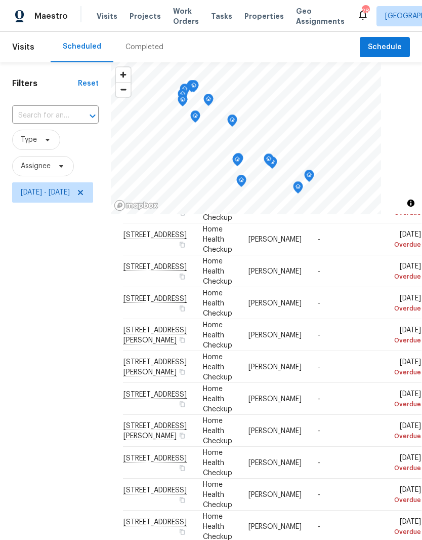
scroll to position [241, 0]
click at [85, 194] on icon at bounding box center [80, 192] width 8 height 8
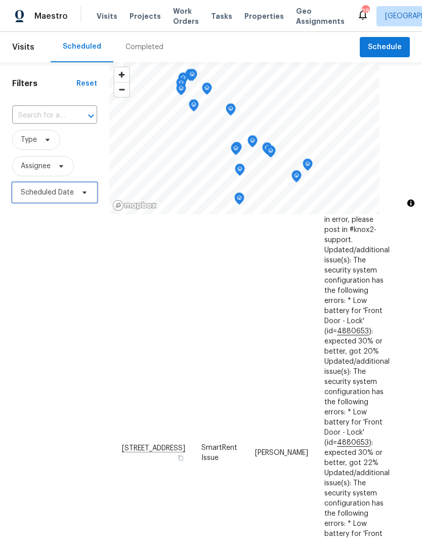
click at [85, 195] on icon at bounding box center [85, 192] width 8 height 8
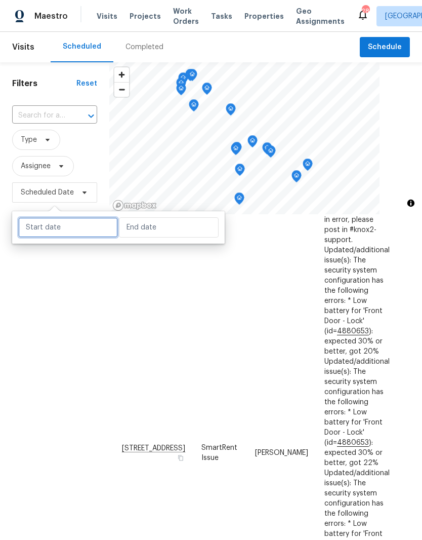
click at [97, 227] on input "text" at bounding box center [68, 227] width 100 height 20
select select "8"
select select "2025"
select select "9"
select select "2025"
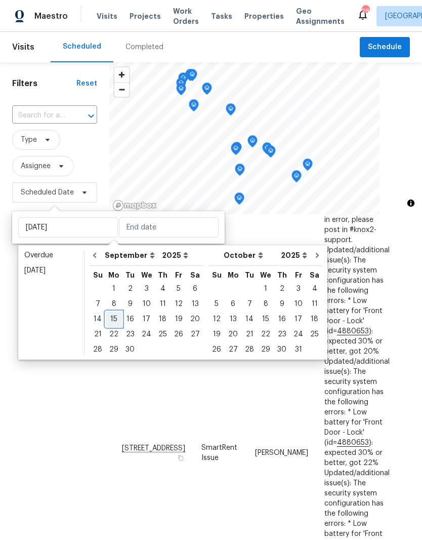
click at [118, 321] on div "15" at bounding box center [114, 319] width 16 height 14
type input "Mon, Sep 15"
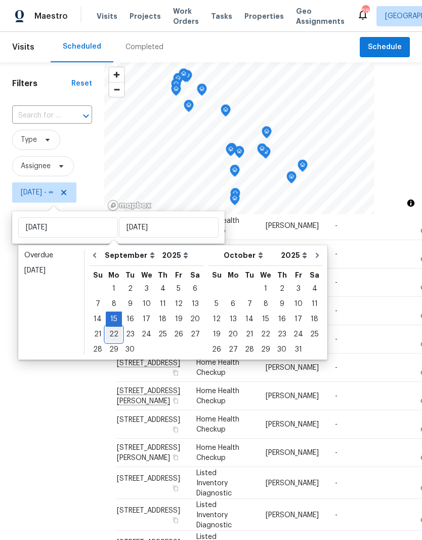
click at [118, 338] on div "22" at bounding box center [114, 334] width 16 height 14
type input "Mon, Sep 22"
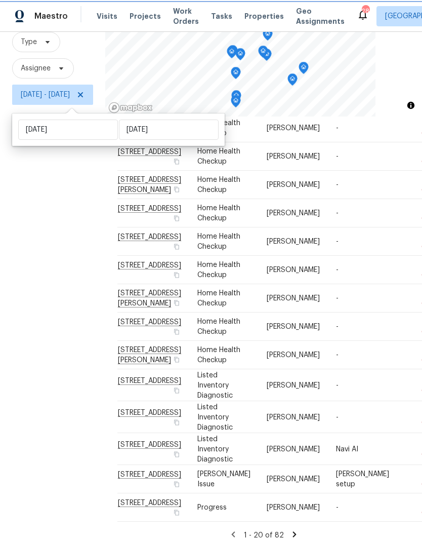
scroll to position [42, 0]
click at [296, 531] on icon at bounding box center [295, 534] width 4 height 6
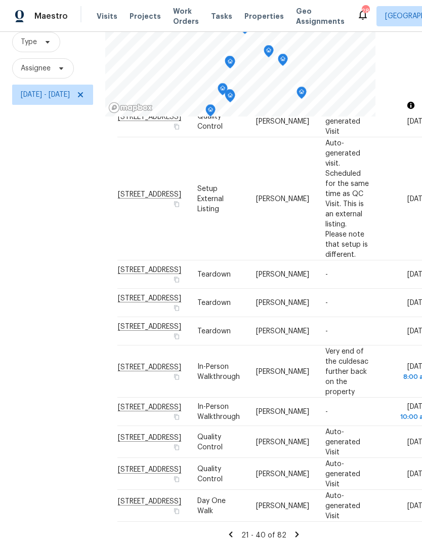
click at [302, 530] on icon at bounding box center [297, 534] width 9 height 9
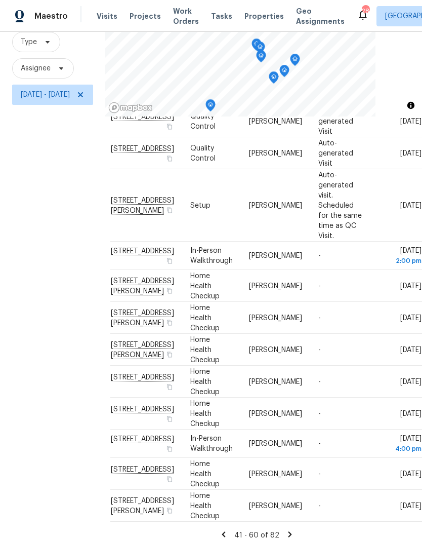
click at [0, 0] on icon at bounding box center [0, 0] width 0 height 0
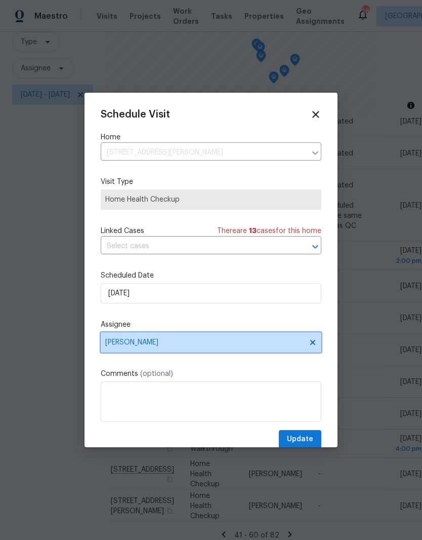
click at [316, 346] on icon at bounding box center [313, 342] width 8 height 8
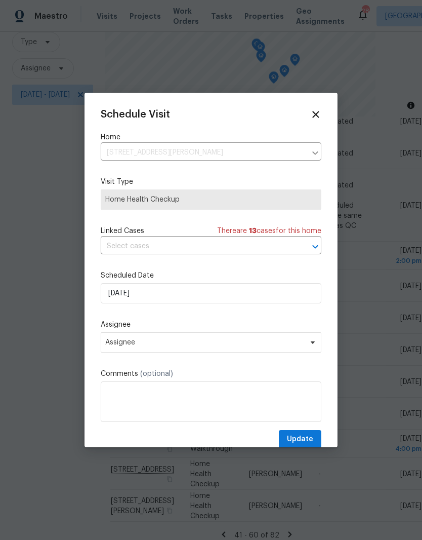
click at [320, 116] on icon at bounding box center [315, 114] width 11 height 11
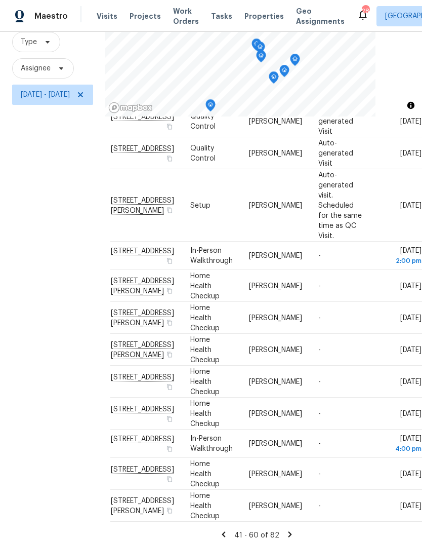
click at [295, 530] on icon at bounding box center [290, 534] width 9 height 9
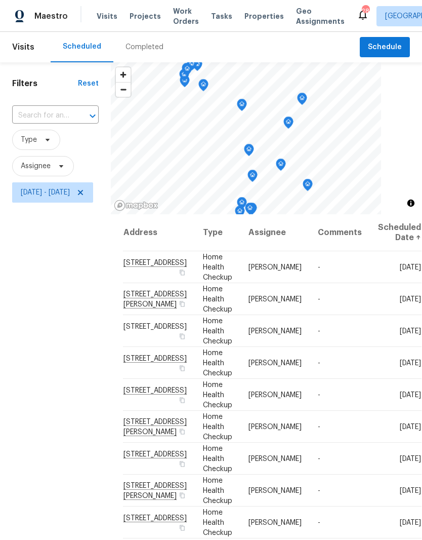
scroll to position [0, 0]
click at [0, 0] on icon at bounding box center [0, 0] width 0 height 0
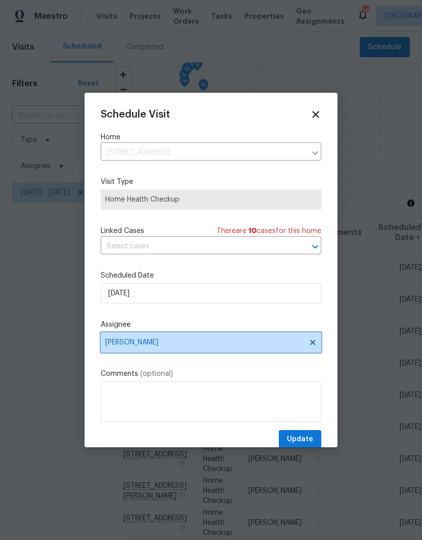
click at [315, 345] on icon at bounding box center [312, 342] width 5 height 5
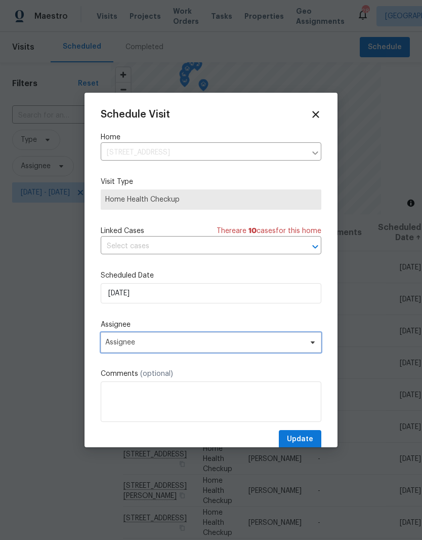
click at [280, 345] on span "Assignee" at bounding box center [204, 342] width 198 height 8
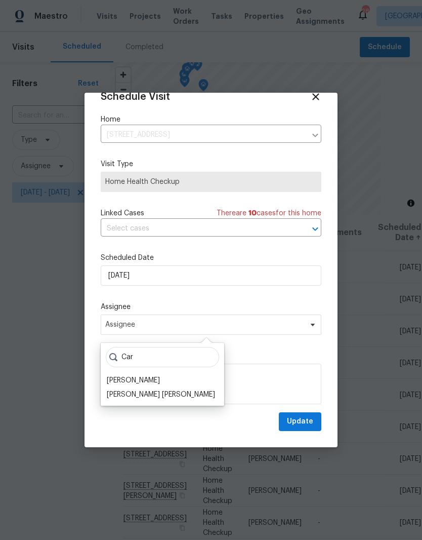
scroll to position [20, 0]
type input "Car"
click at [155, 378] on div "Carmen Childs" at bounding box center [133, 380] width 53 height 10
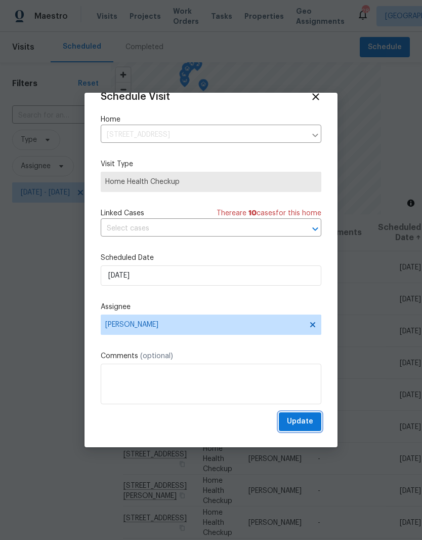
click at [311, 420] on span "Update" at bounding box center [300, 421] width 26 height 13
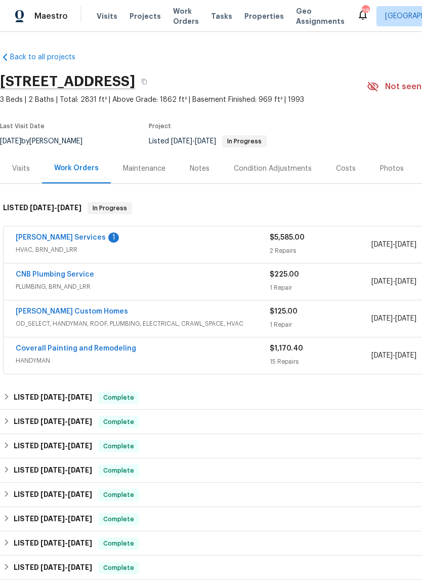
click at [76, 241] on link "[PERSON_NAME] Services" at bounding box center [61, 237] width 90 height 7
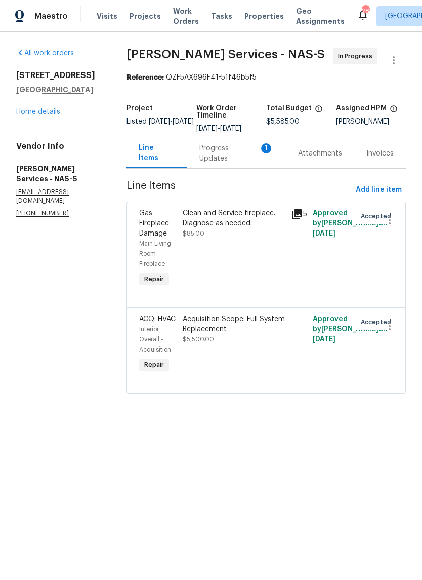
click at [244, 154] on div "Progress Updates 1" at bounding box center [237, 153] width 74 height 20
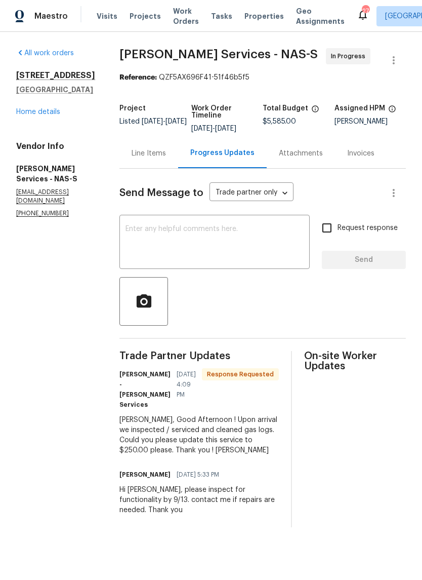
click at [208, 232] on textarea at bounding box center [215, 242] width 178 height 35
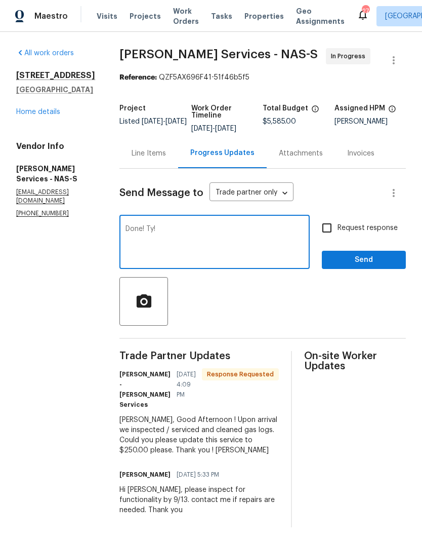
type textarea "Done! Ty!"
click at [374, 259] on span "Send" at bounding box center [364, 260] width 68 height 13
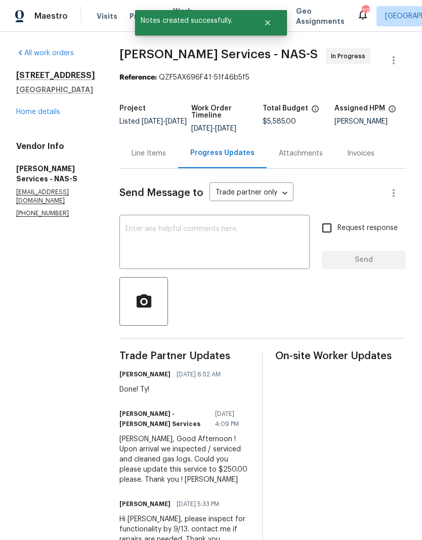
click at [151, 155] on div "Line Items" at bounding box center [149, 153] width 34 height 10
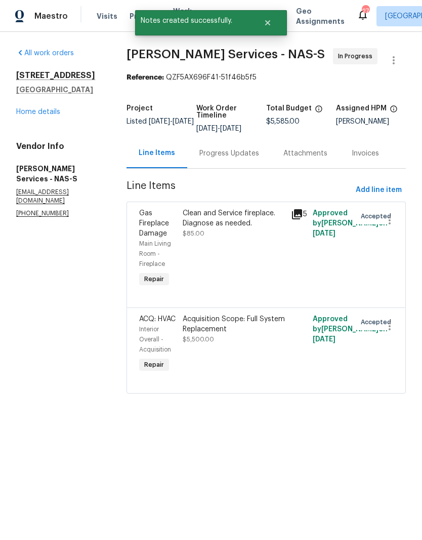
click at [234, 214] on div "Clean and Service fireplace. Diagnose as needed." at bounding box center [234, 218] width 102 height 20
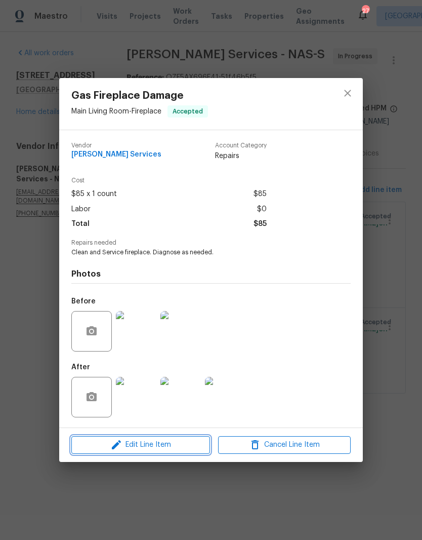
click at [190, 445] on span "Edit Line Item" at bounding box center [140, 445] width 133 height 13
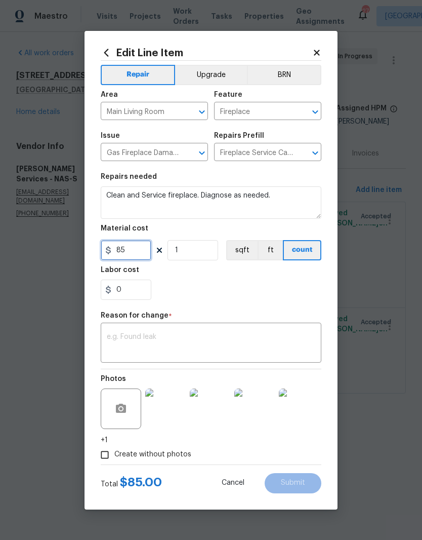
click at [143, 252] on input "85" at bounding box center [126, 250] width 51 height 20
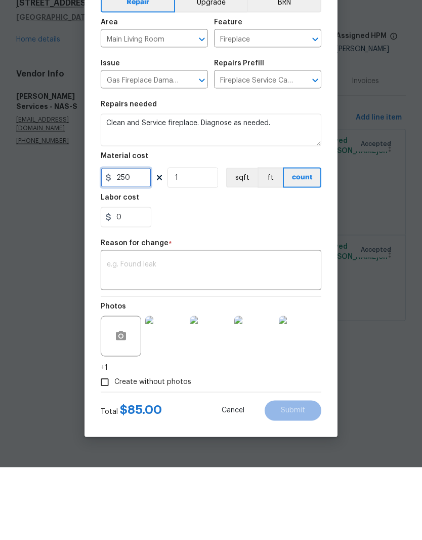
type input "250"
click at [224, 333] on textarea at bounding box center [211, 343] width 209 height 21
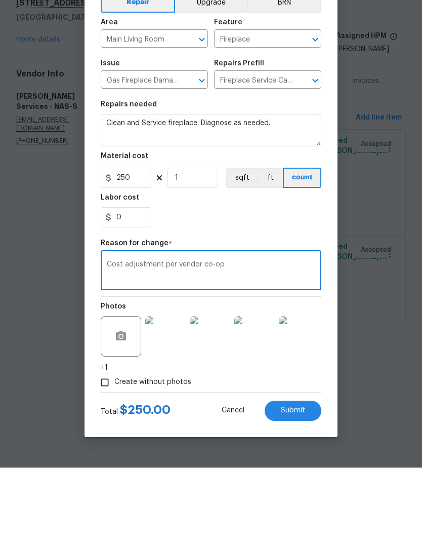
click at [304, 280] on div "0" at bounding box center [211, 290] width 221 height 20
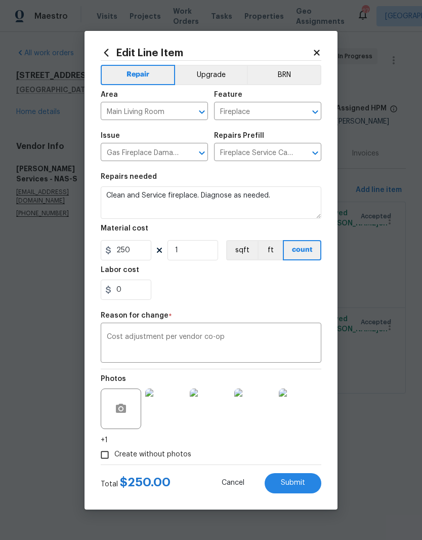
click at [236, 339] on textarea "Cost adjustment per vendor co-op" at bounding box center [211, 343] width 209 height 21
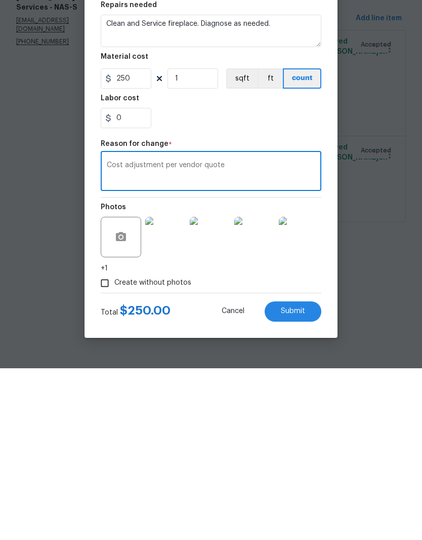
type textarea "Cost adjustment per vendor quote"
click at [306, 473] on button "Submit" at bounding box center [293, 483] width 57 height 20
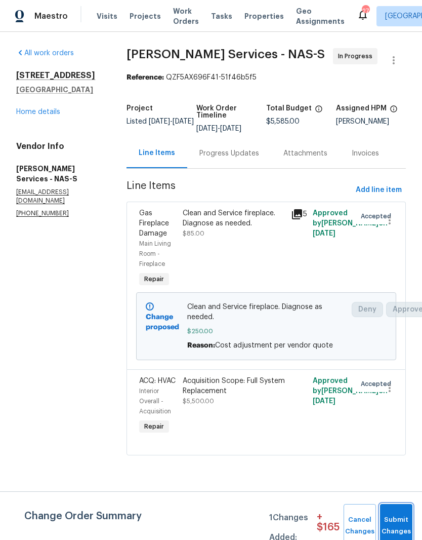
click at [398, 518] on button "Submit Changes" at bounding box center [396, 526] width 32 height 44
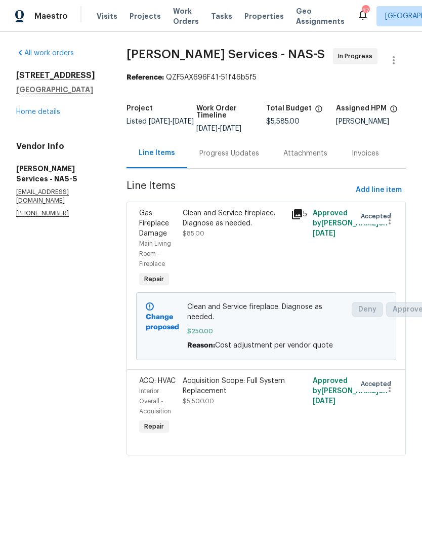
click at [52, 115] on link "Home details" at bounding box center [38, 111] width 44 height 7
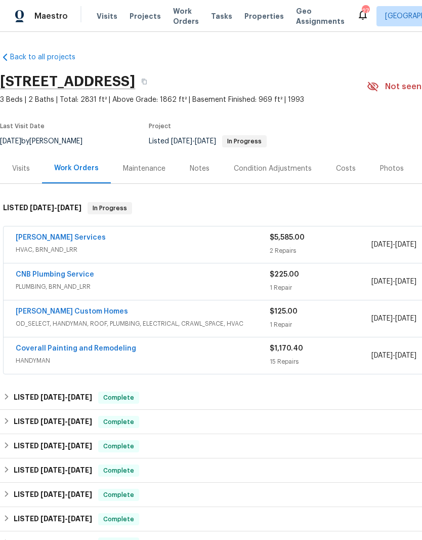
click at [203, 170] on div "Notes" at bounding box center [200, 169] width 20 height 10
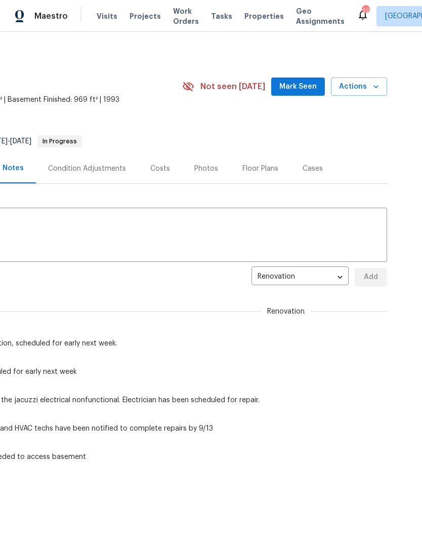
scroll to position [0, 189]
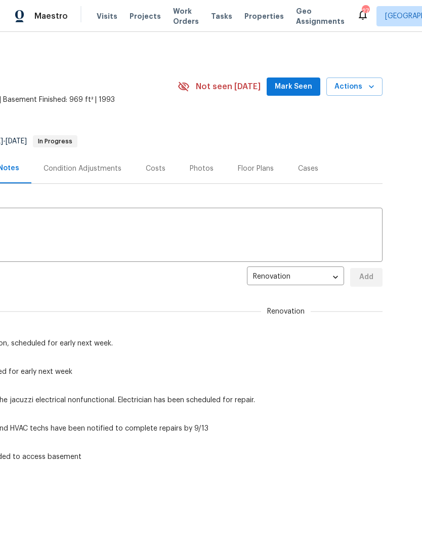
click at [298, 87] on span "Mark Seen" at bounding box center [293, 87] width 37 height 13
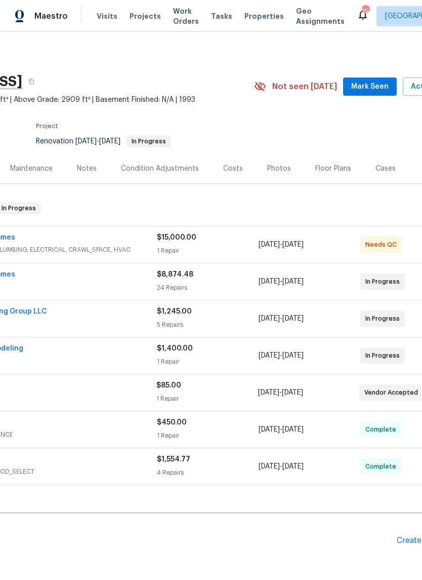
scroll to position [0, 114]
click at [379, 85] on span "Mark Seen" at bounding box center [368, 87] width 37 height 13
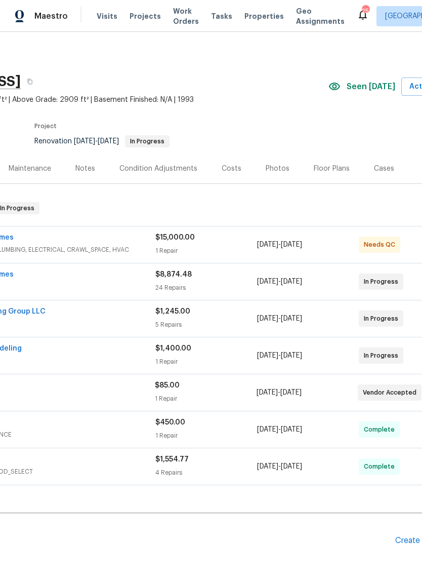
click at [235, 169] on div "Costs" at bounding box center [232, 169] width 20 height 10
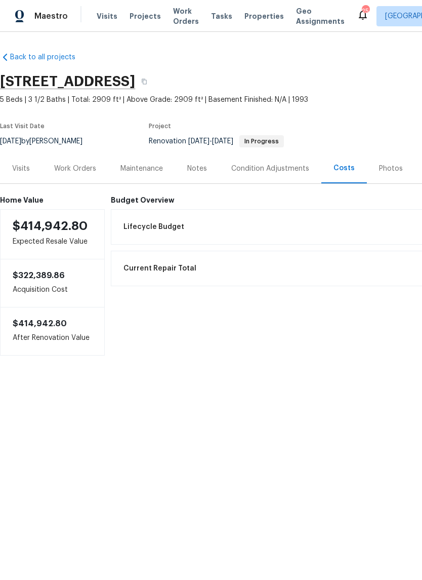
click at [88, 167] on div "Work Orders" at bounding box center [75, 169] width 42 height 10
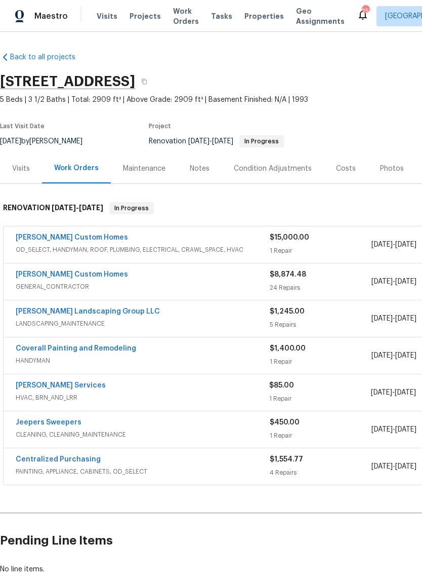
click at [75, 277] on link "[PERSON_NAME] Custom Homes" at bounding box center [72, 274] width 112 height 7
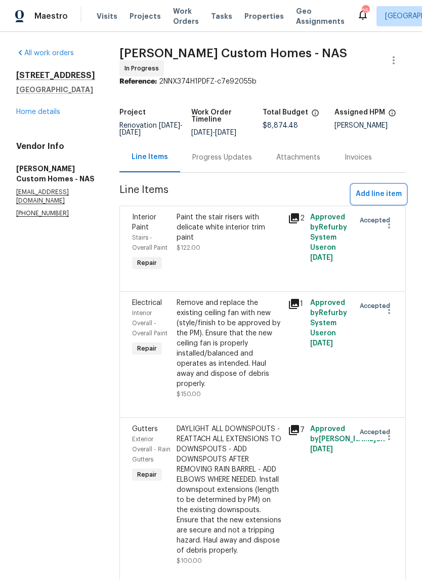
click at [389, 194] on span "Add line item" at bounding box center [379, 194] width 46 height 13
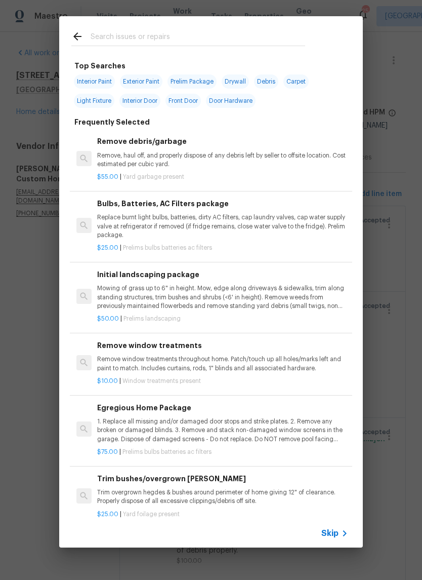
click at [198, 32] on input "text" at bounding box center [198, 37] width 215 height 15
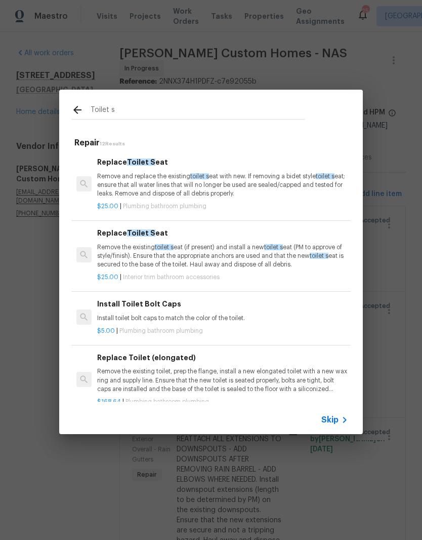
type input "Toilet se"
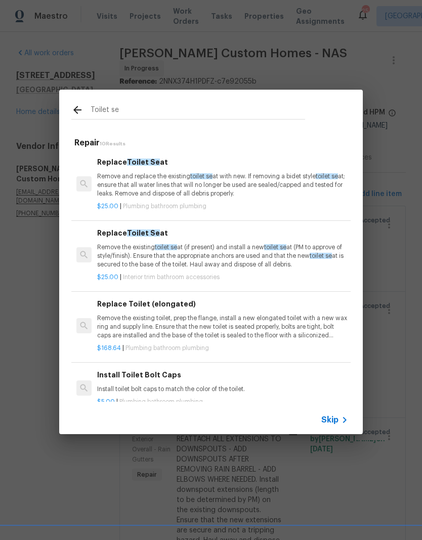
click at [179, 179] on p "Remove and replace the existing toilet se at with new. If removing a bidet styl…" at bounding box center [222, 185] width 251 height 26
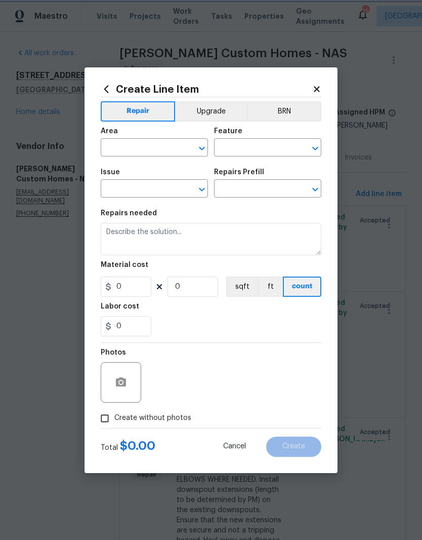
type input "Plumbing"
type input "Bathroom Plumbing"
type textarea "Remove and replace the existing toilet seat with new. If removing a bidet style…"
type input "1"
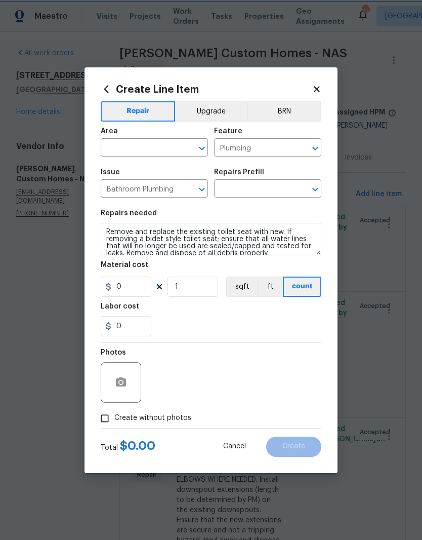
type input "Replace Toilet Seat $25.00"
type input "25"
click at [175, 150] on input "text" at bounding box center [140, 149] width 79 height 16
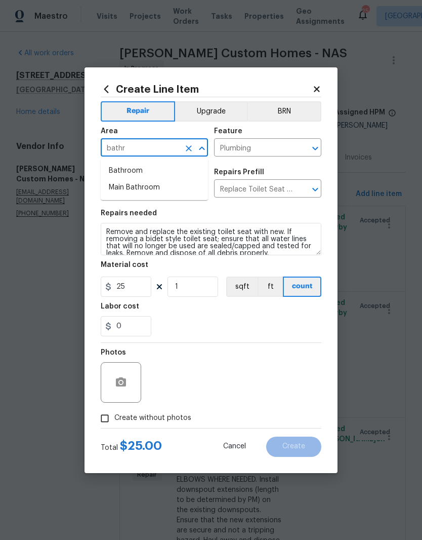
click at [143, 172] on li "Bathroom" at bounding box center [154, 171] width 107 height 17
type input "Bathroom"
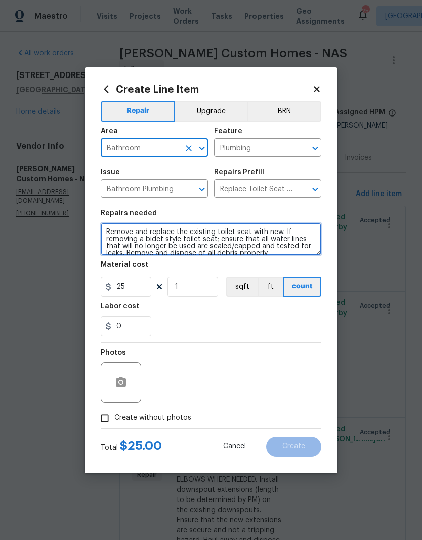
click at [109, 233] on textarea "Remove and replace the existing toilet seat with new. If removing a bidet style…" at bounding box center [211, 239] width 221 height 32
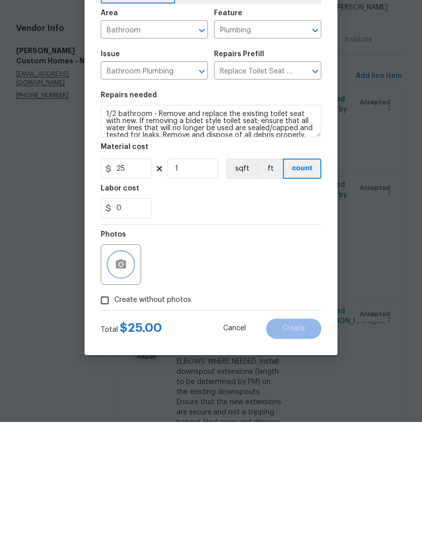
click at [125, 377] on icon "button" at bounding box center [121, 381] width 10 height 9
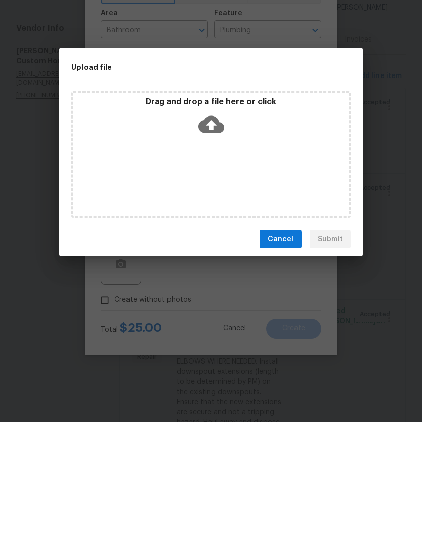
scroll to position [42, 0]
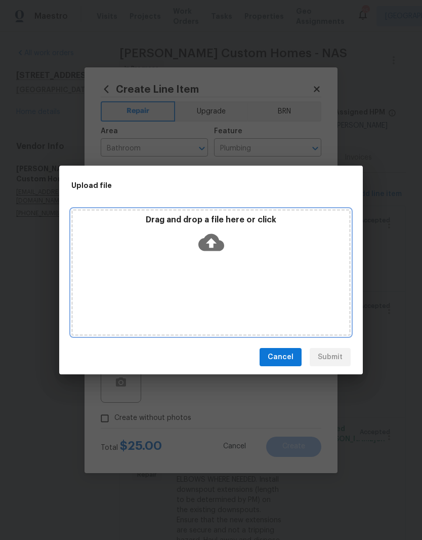
click at [268, 265] on div "Drag and drop a file here or click" at bounding box center [211, 272] width 280 height 127
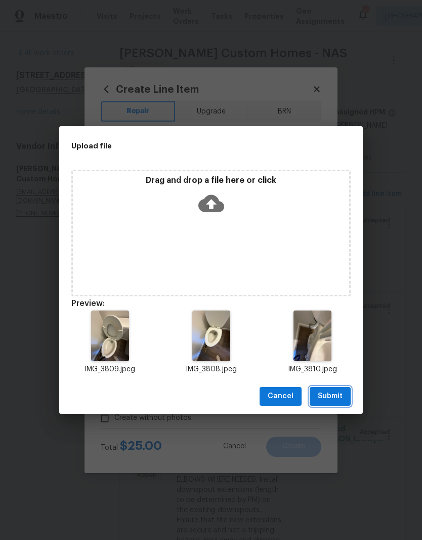
click at [340, 395] on span "Submit" at bounding box center [330, 396] width 25 height 13
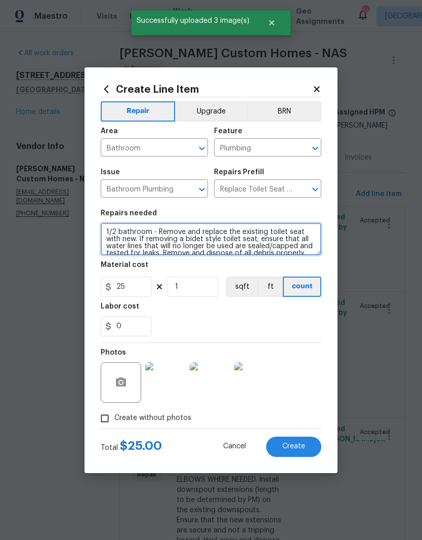
click at [301, 253] on textarea "1/2 bathroom - Remove and replace the existing toilet seat with new. If removin…" at bounding box center [211, 239] width 221 height 32
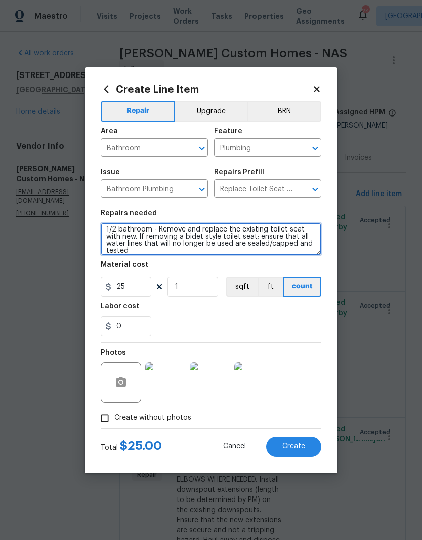
scroll to position [0, 0]
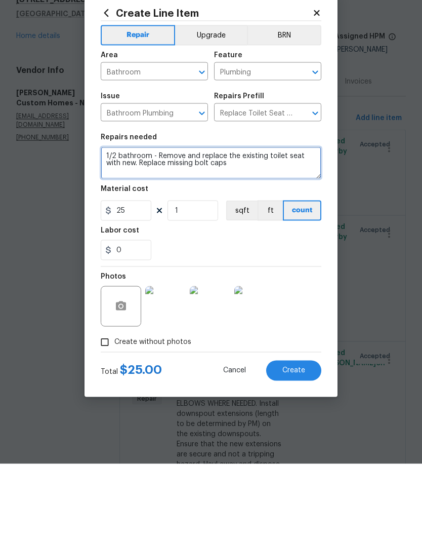
type textarea "1/2 bathroom - Remove and replace the existing toilet seat with new. Replace mi…"
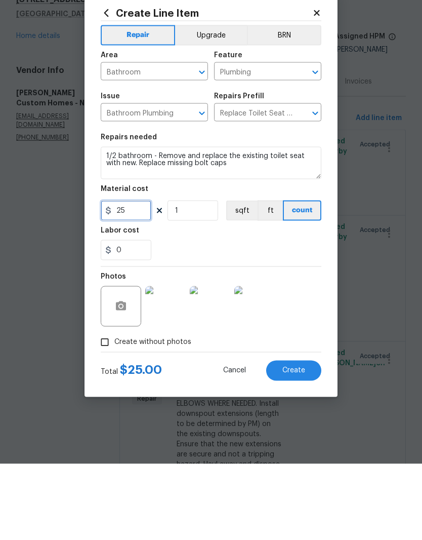
click at [140, 276] on input "25" at bounding box center [126, 286] width 51 height 20
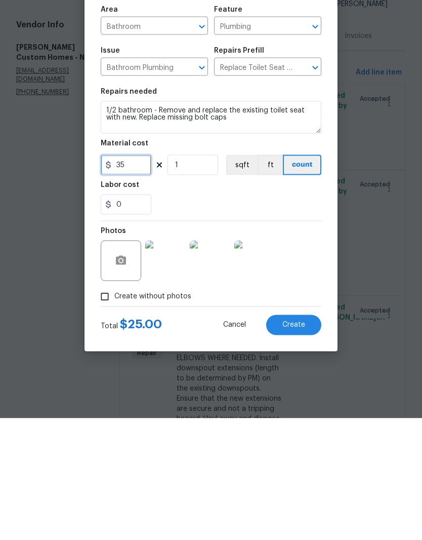
type input "35"
click at [183, 362] on img at bounding box center [165, 382] width 41 height 41
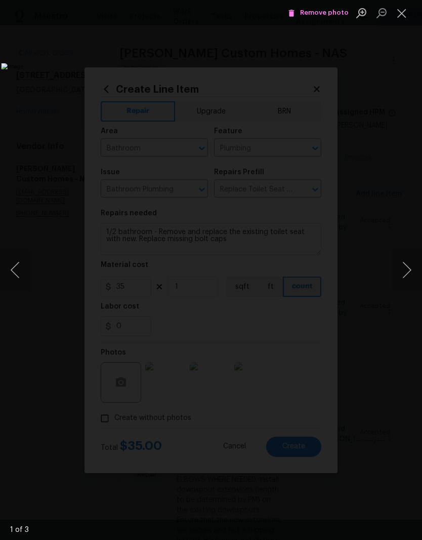
click at [405, 271] on button "Next image" at bounding box center [407, 270] width 30 height 41
click at [408, 272] on button "Next image" at bounding box center [407, 270] width 30 height 41
click at [409, 266] on button "Next image" at bounding box center [407, 270] width 30 height 41
click at [409, 270] on button "Next image" at bounding box center [407, 270] width 30 height 41
click at [410, 259] on button "Next image" at bounding box center [407, 270] width 30 height 41
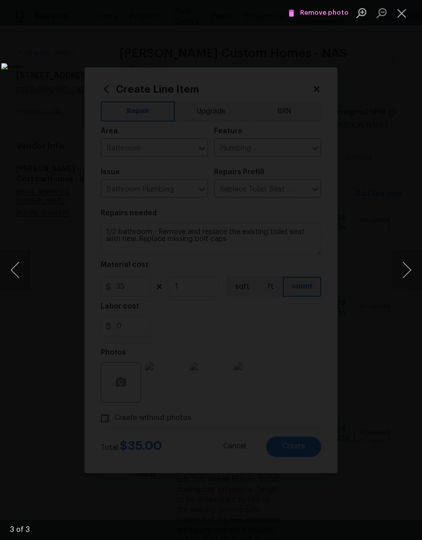
click at [407, 12] on button "Close lightbox" at bounding box center [402, 13] width 20 height 18
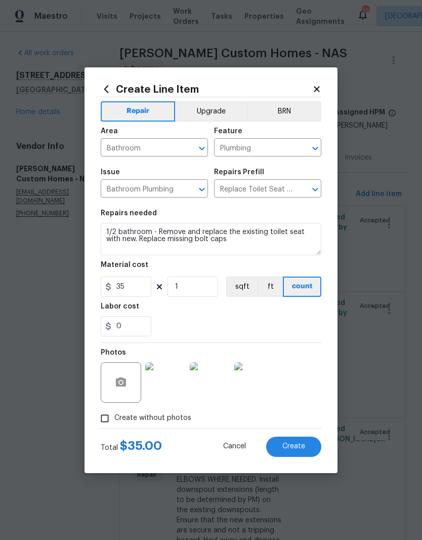
click at [300, 445] on span "Create" at bounding box center [294, 447] width 23 height 8
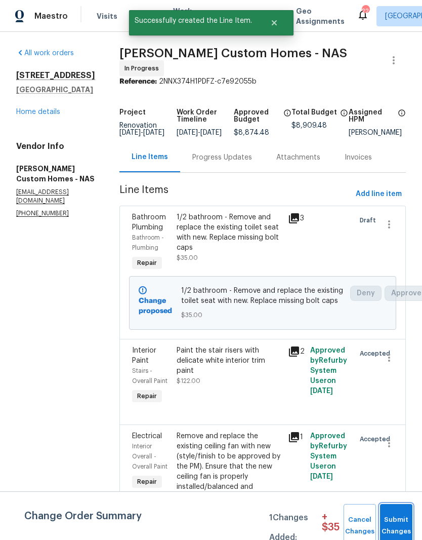
click at [405, 512] on button "Submit Changes" at bounding box center [396, 526] width 32 height 44
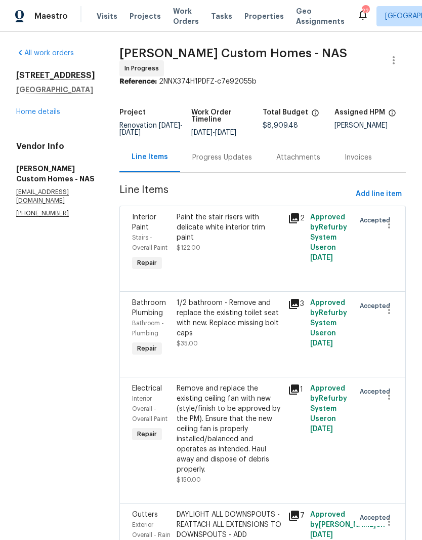
click at [247, 160] on div "Progress Updates" at bounding box center [222, 157] width 60 height 10
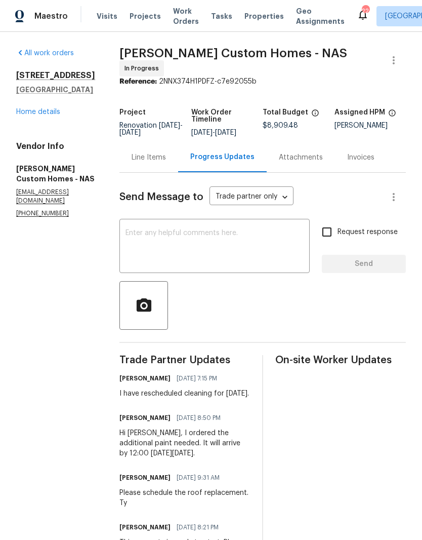
click at [245, 241] on textarea at bounding box center [215, 246] width 178 height 35
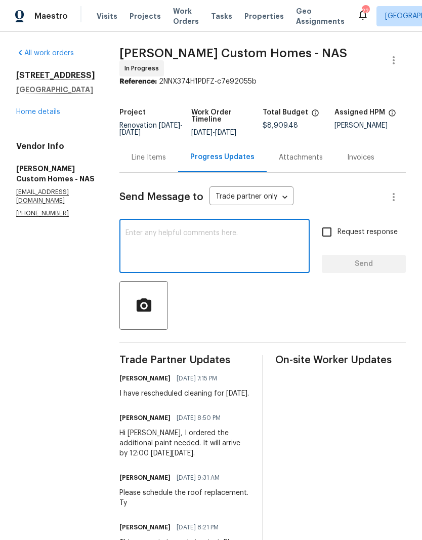
click at [51, 111] on link "Home details" at bounding box center [38, 111] width 44 height 7
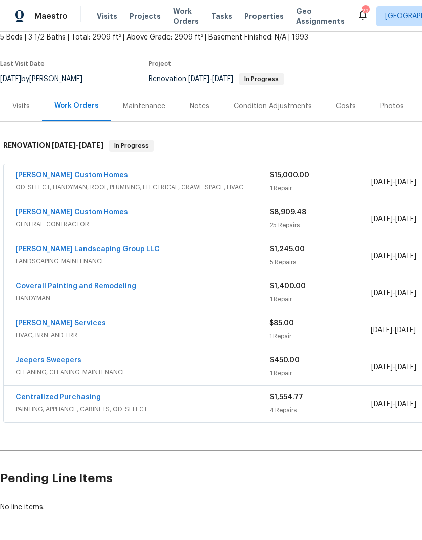
scroll to position [62, 0]
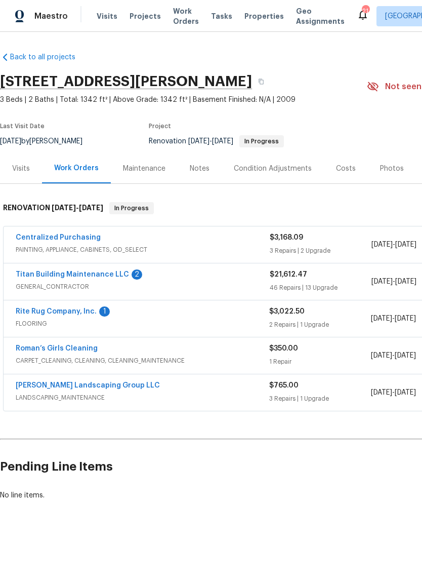
click at [112, 271] on link "Titan Building Maintenance LLC" at bounding box center [72, 274] width 113 height 7
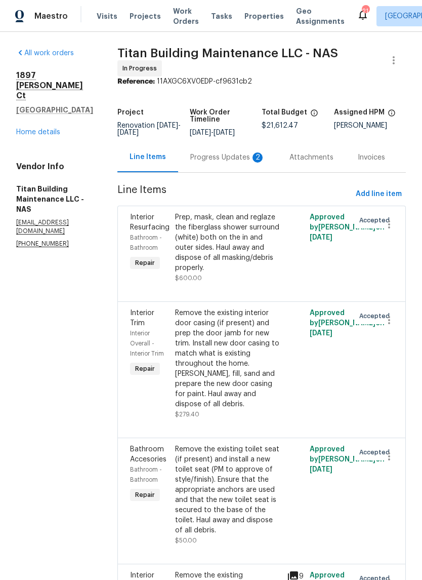
click at [252, 165] on div "Progress Updates 2" at bounding box center [227, 157] width 99 height 30
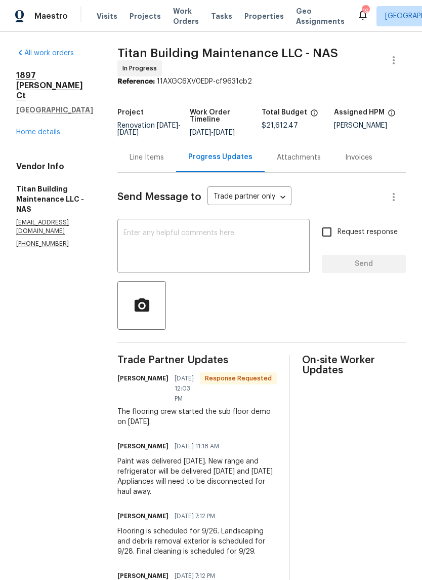
click at [245, 235] on textarea at bounding box center [214, 246] width 180 height 35
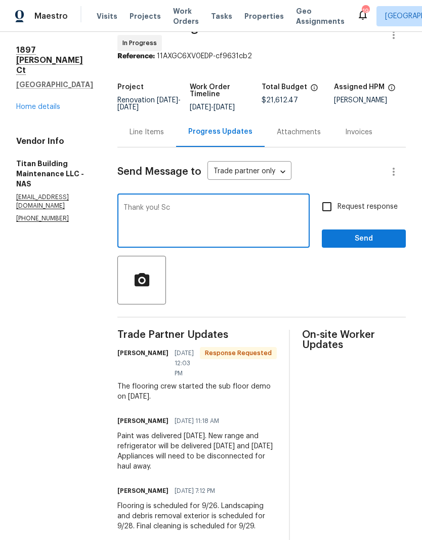
scroll to position [24, 0]
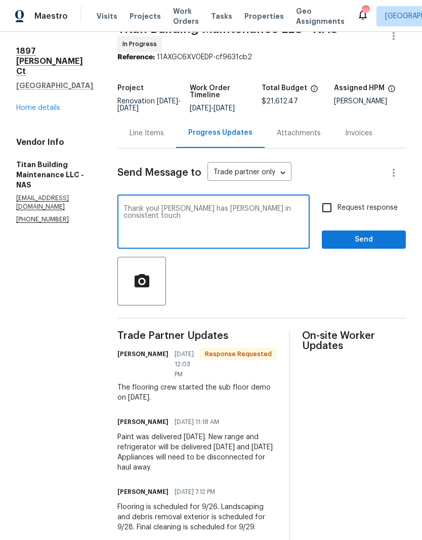
click at [196, 206] on textarea "Thank you! [PERSON_NAME] has [PERSON_NAME] in consistent touch" at bounding box center [214, 222] width 180 height 35
click at [283, 206] on textarea "Thank you! [PERSON_NAME] has been in consistent touch" at bounding box center [214, 222] width 180 height 35
click at [167, 206] on textarea "Thank you! [PERSON_NAME] has been in consistent touch with me as well." at bounding box center [214, 222] width 180 height 35
click at [150, 215] on textarea "Thank you! [PERSON_NAME] has been in consistent touch with me as well." at bounding box center [214, 222] width 180 height 35
type textarea "Thank you! [PERSON_NAME] has been in consistent touch with me as well."
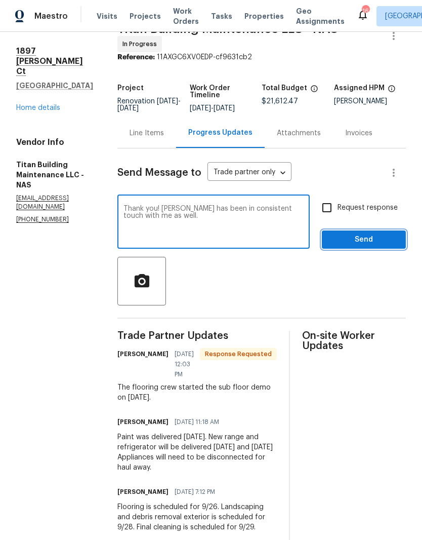
click at [383, 233] on span "Send" at bounding box center [364, 239] width 68 height 13
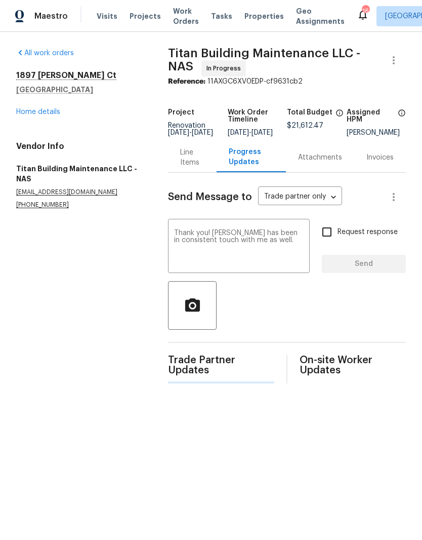
scroll to position [0, 0]
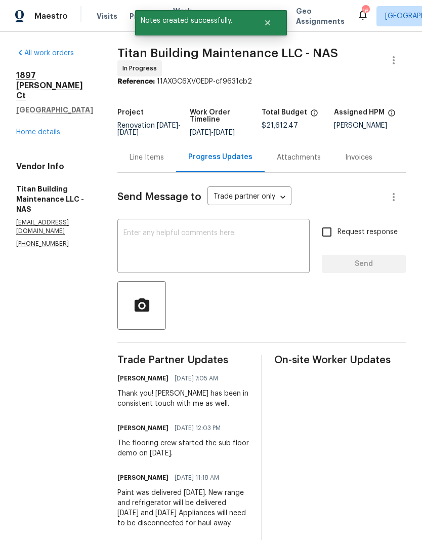
click at [54, 129] on link "Home details" at bounding box center [38, 132] width 44 height 7
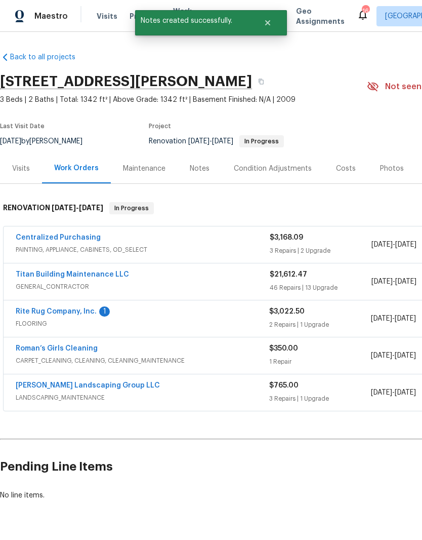
click at [84, 312] on link "Rite Rug Company, Inc." at bounding box center [56, 311] width 81 height 7
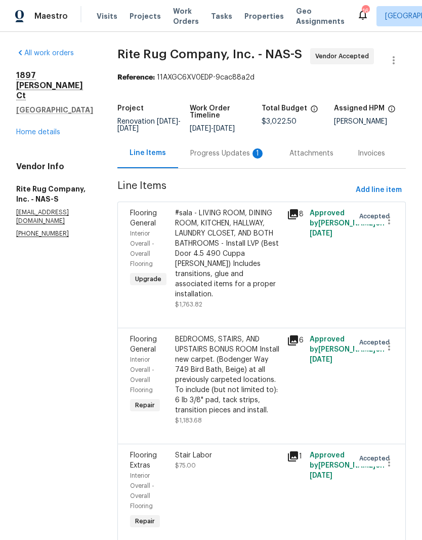
click at [232, 158] on div "Progress Updates 1" at bounding box center [227, 153] width 75 height 10
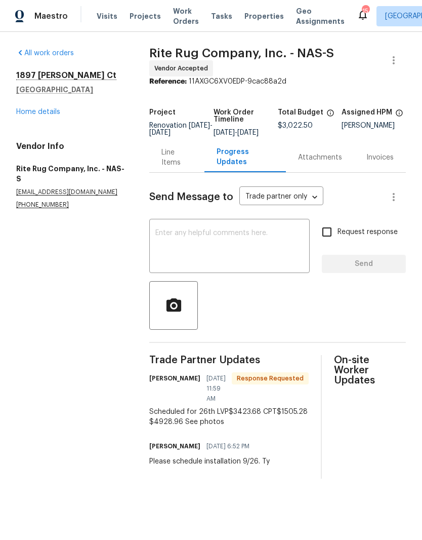
click at [179, 165] on div "Line Items" at bounding box center [177, 157] width 31 height 20
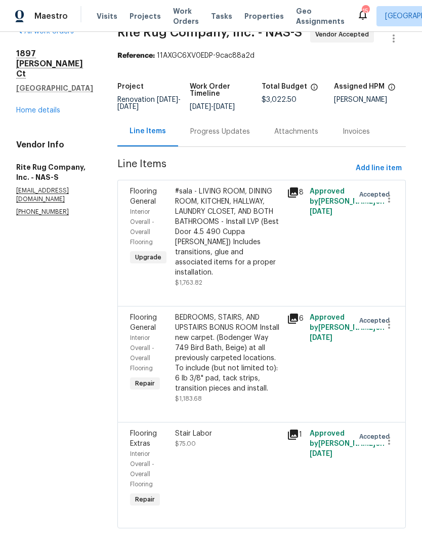
scroll to position [21, 0]
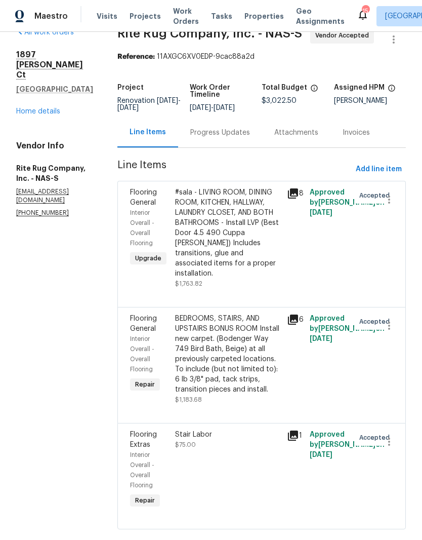
click at [257, 211] on div "#sala - LIVING ROOM, DINING ROOM, KITCHEN, HALLWAY, LAUNDRY CLOSET, AND BOTH BA…" at bounding box center [228, 232] width 106 height 91
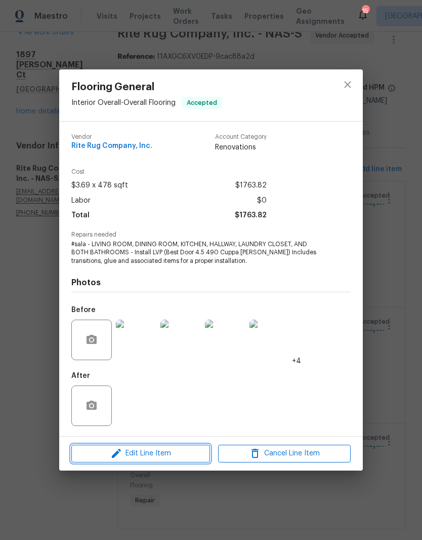
click at [192, 455] on span "Edit Line Item" at bounding box center [140, 453] width 133 height 13
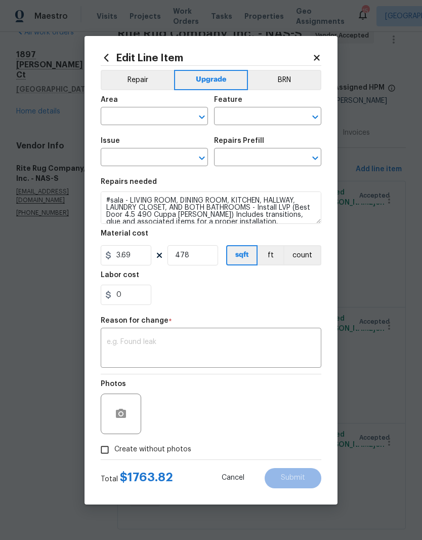
type input "Interior Overall"
type input "Overall Flooring"
type input "Flooring General"
type input "Vinyl Plank LVL 2 - Best Door 4.5 (Brown) $3.69"
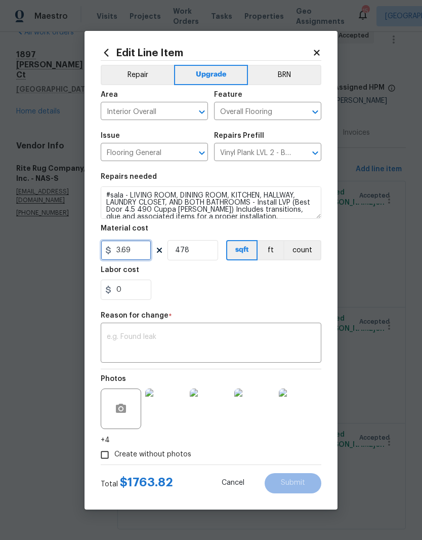
click at [148, 248] on input "3.69" at bounding box center [126, 250] width 51 height 20
type input "3423.68"
click at [202, 249] on input "478" at bounding box center [193, 250] width 51 height 20
type input "1"
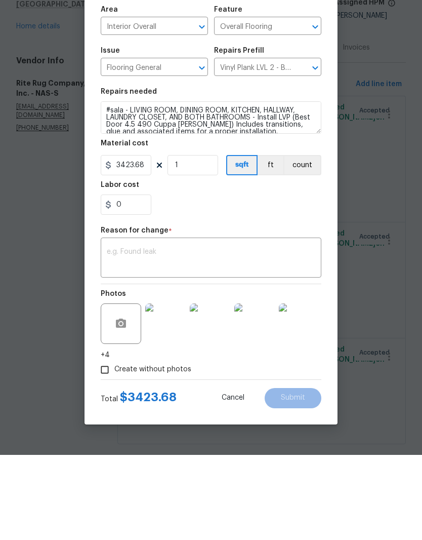
click at [221, 333] on textarea at bounding box center [211, 343] width 209 height 21
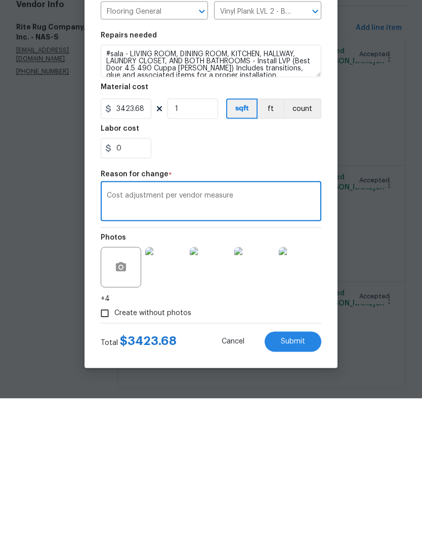
scroll to position [8, 0]
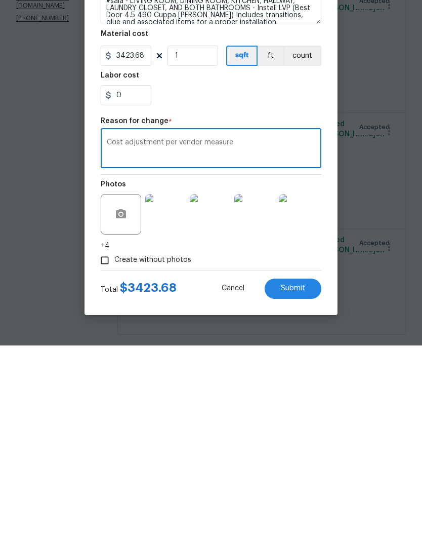
type textarea "Cost adjustment per vendor measure"
click at [305, 473] on button "Submit" at bounding box center [293, 483] width 57 height 20
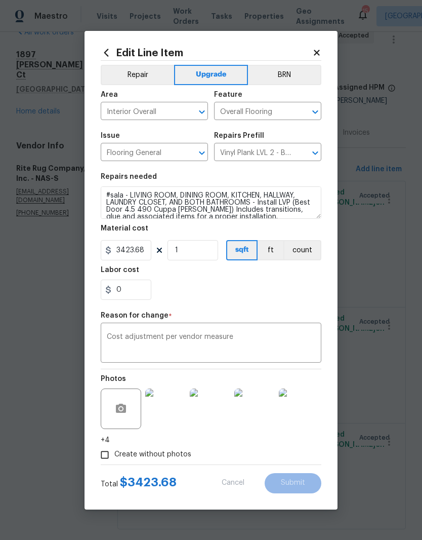
type input "478"
type input "3.69"
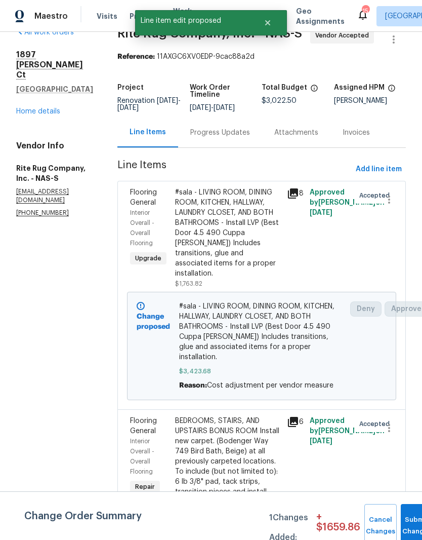
click at [250, 128] on div "Progress Updates" at bounding box center [220, 133] width 60 height 10
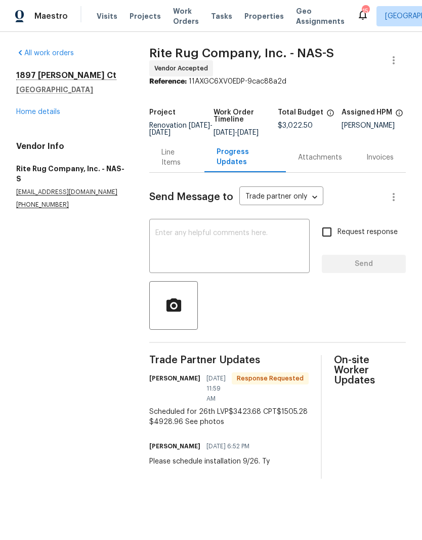
click at [179, 168] on div "Line Items" at bounding box center [177, 157] width 31 height 20
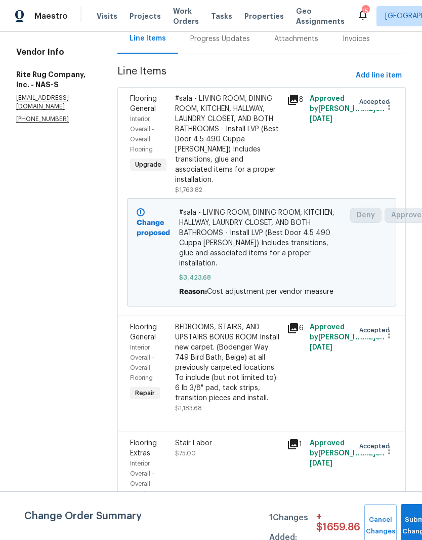
scroll to position [113, 0]
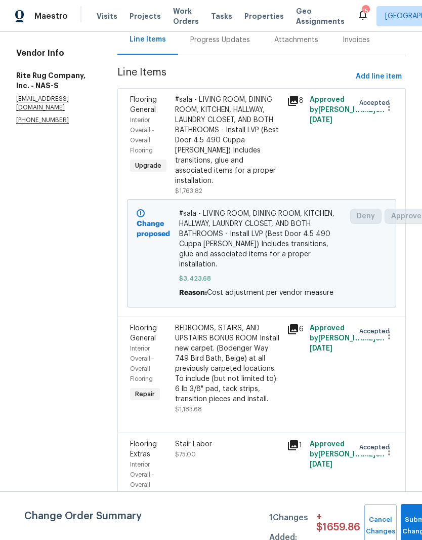
click at [243, 337] on div "BEDROOMS, STAIRS, AND UPSTAIRS BONUS ROOM Install new carpet. (Bodenger Way 749…" at bounding box center [228, 363] width 106 height 81
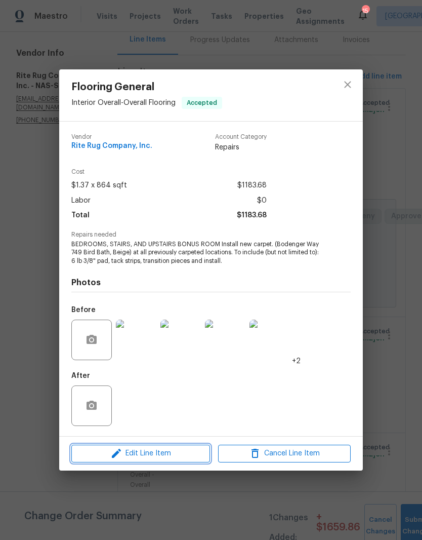
click at [190, 458] on span "Edit Line Item" at bounding box center [140, 453] width 133 height 13
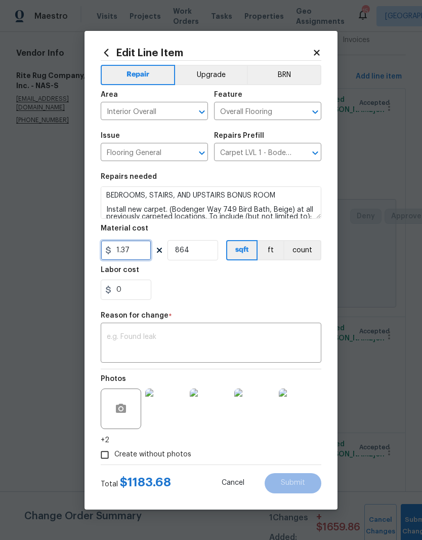
click at [142, 252] on input "1.37" at bounding box center [126, 250] width 51 height 20
type input "1430.28"
click at [202, 253] on input "864" at bounding box center [193, 250] width 51 height 20
type input "1"
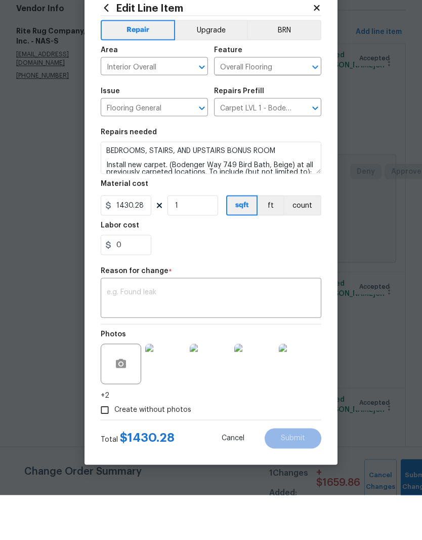
click at [210, 333] on textarea at bounding box center [211, 343] width 209 height 21
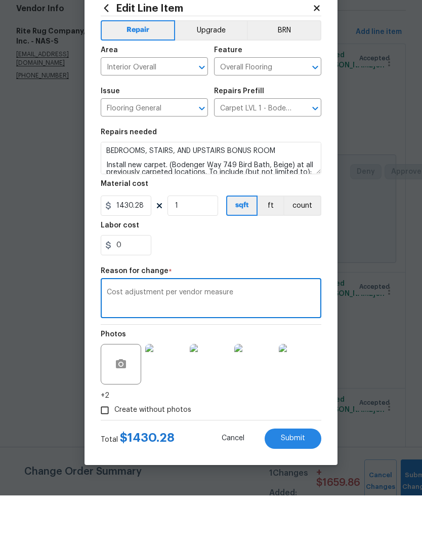
type textarea "Cost adjustment per vendor measure"
click at [310, 280] on div "0" at bounding box center [211, 290] width 221 height 20
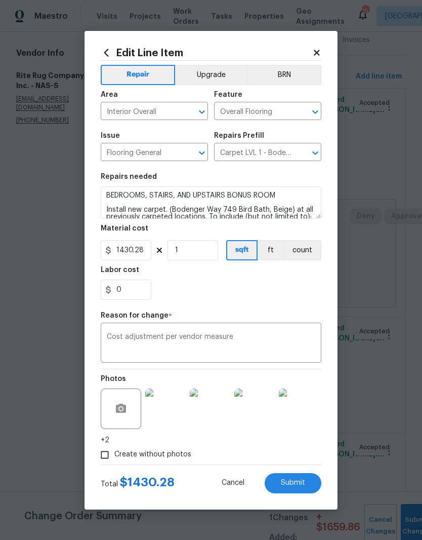
click at [303, 484] on span "Submit" at bounding box center [293, 483] width 24 height 8
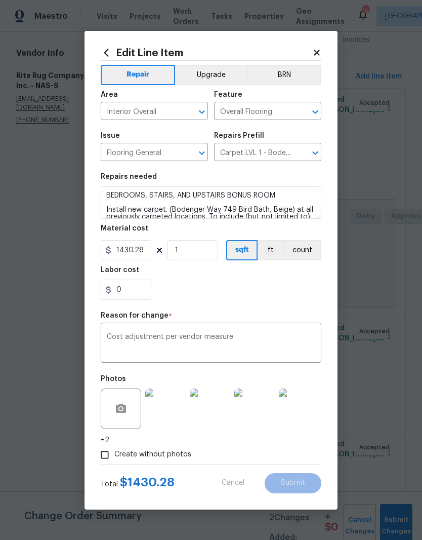
type input "864"
type input "1.37"
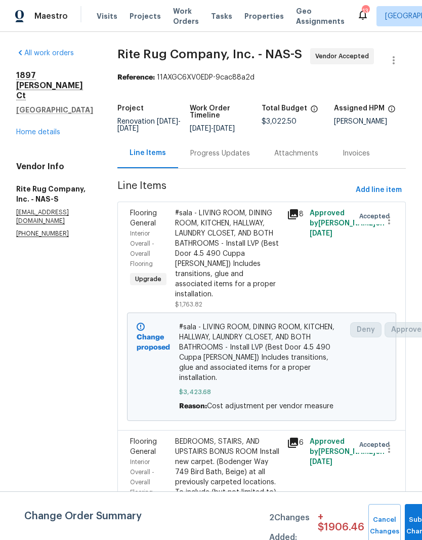
scroll to position [0, 0]
click at [246, 148] on div "Progress Updates" at bounding box center [220, 153] width 60 height 10
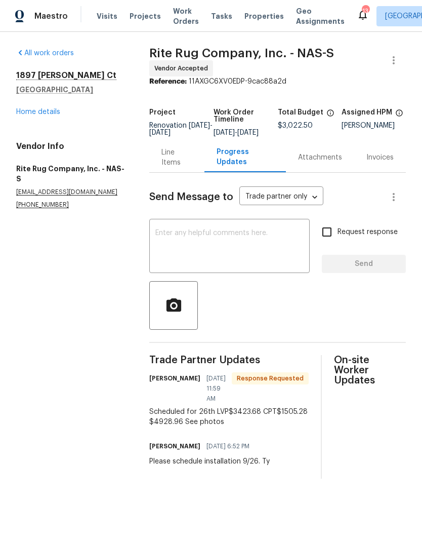
click at [175, 167] on div "Line Items" at bounding box center [177, 157] width 31 height 20
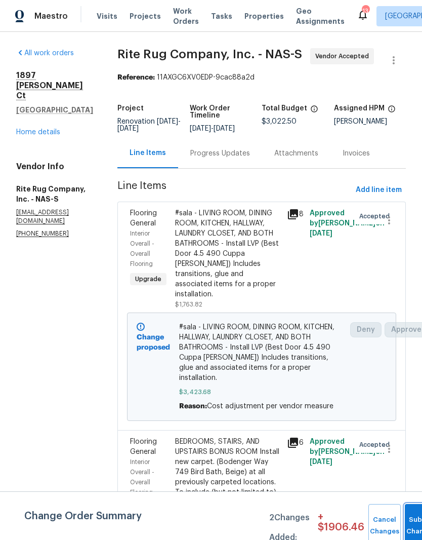
click at [415, 516] on button "Submit Changes" at bounding box center [421, 526] width 32 height 44
